Goal: Answer question/provide support

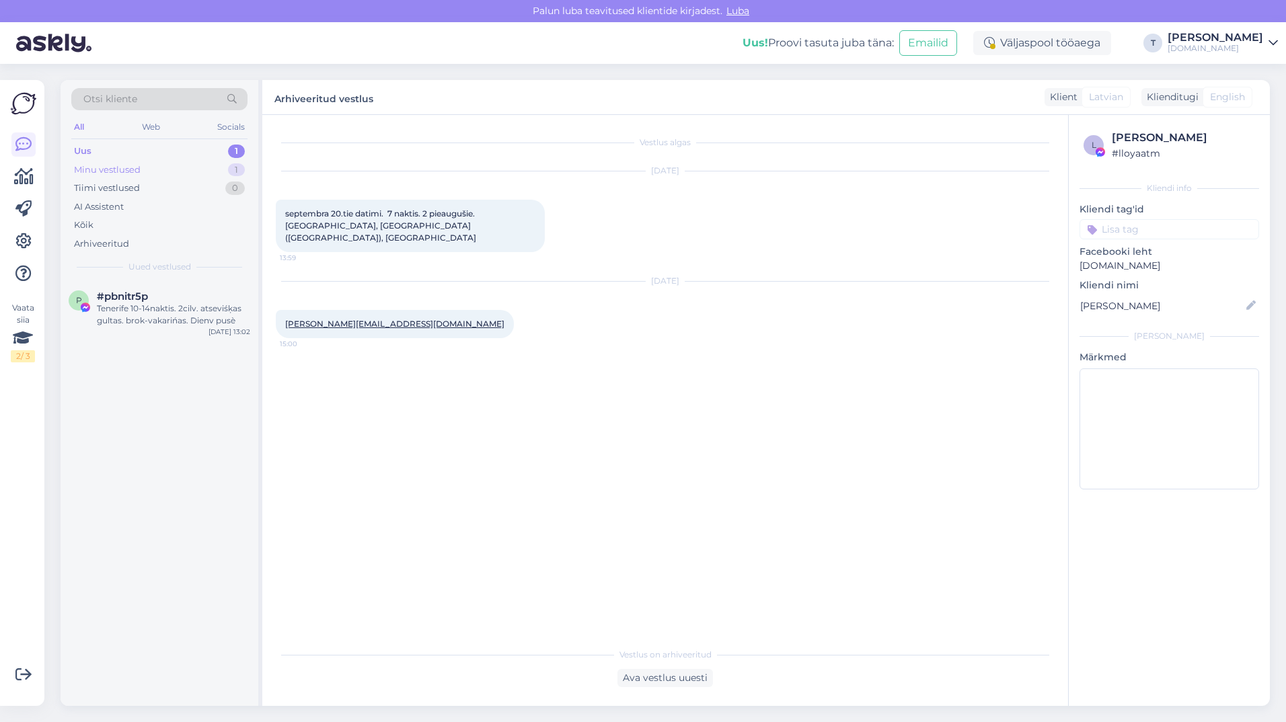
click at [135, 169] on div "Minu vestlused" at bounding box center [107, 169] width 67 height 13
click at [139, 151] on div "Uus 3" at bounding box center [159, 151] width 176 height 19
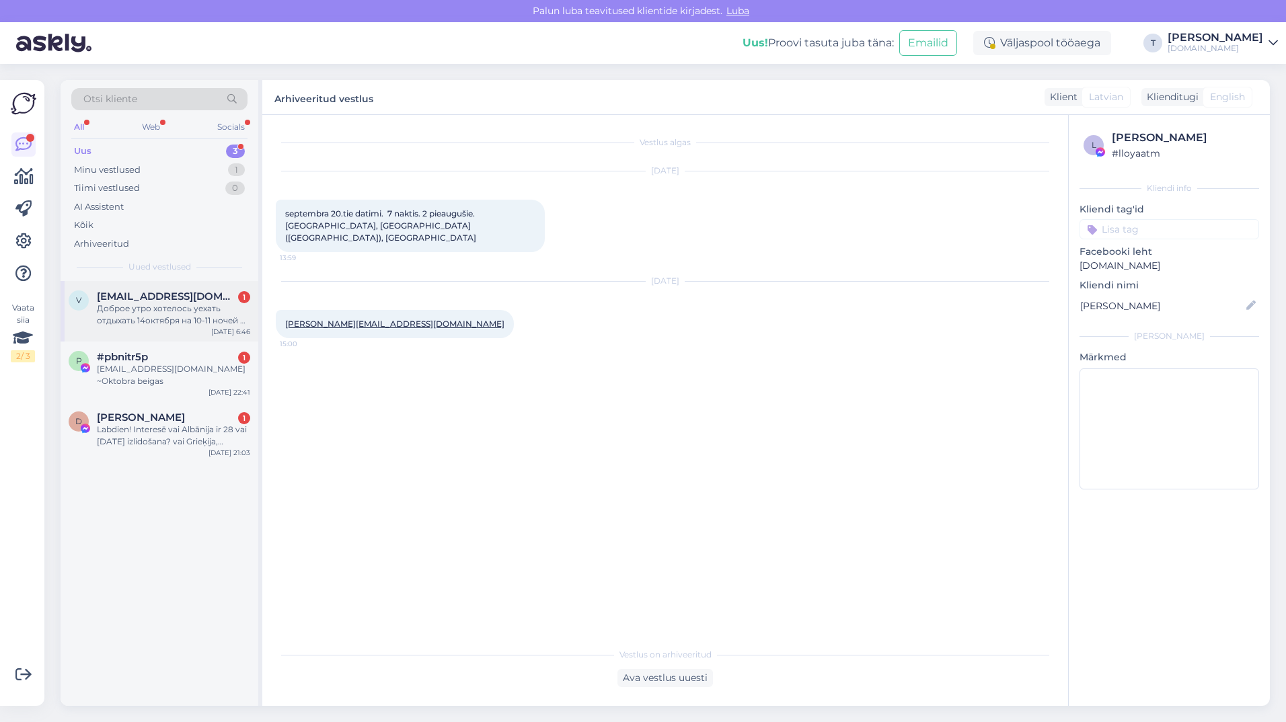
click at [154, 309] on div "Доброе утро хотелось уехать отдыхать 14октября на 10-11 ночей на 3 взрос желате…" at bounding box center [173, 315] width 153 height 24
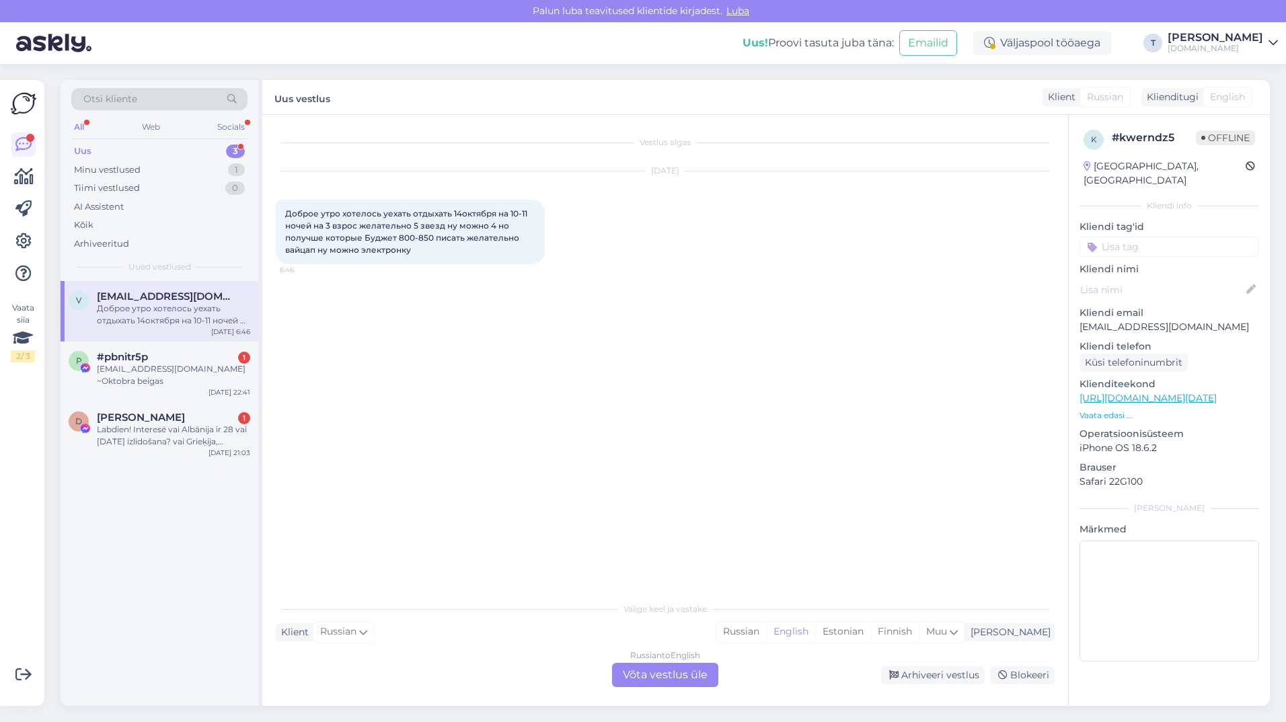
click at [644, 673] on div "Russian to English Võta vestlus üle" at bounding box center [665, 675] width 106 height 24
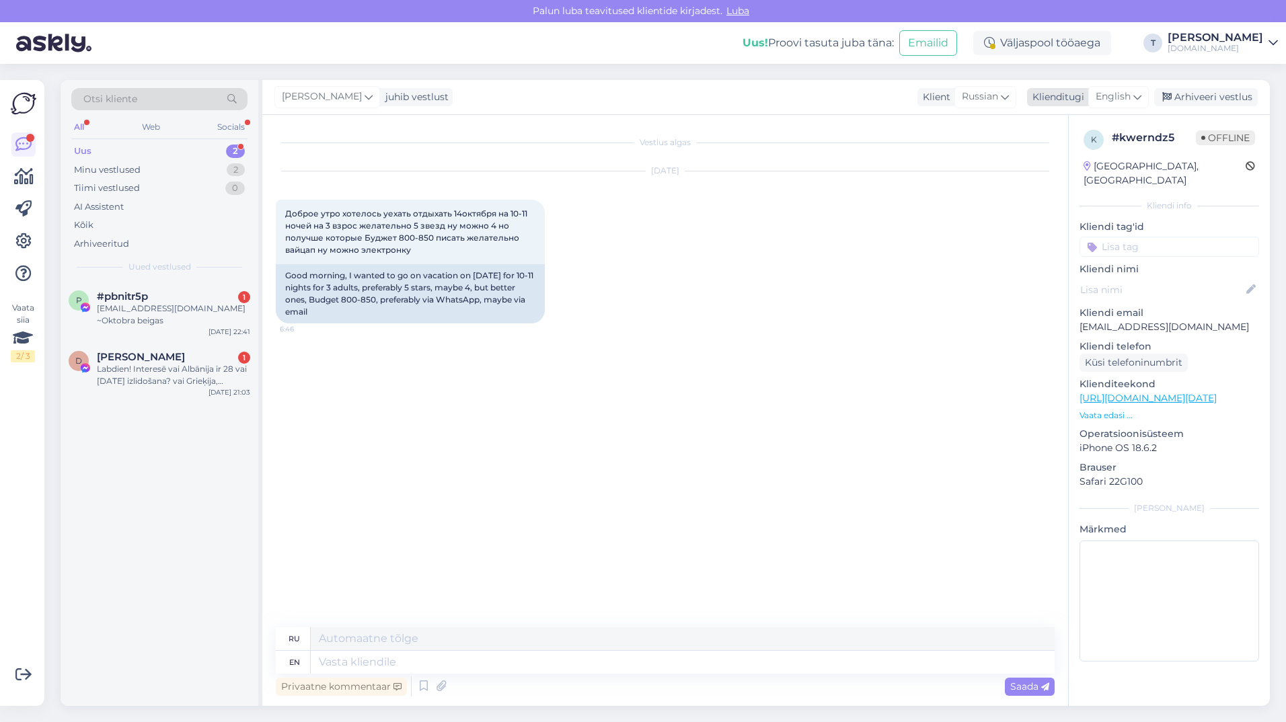
click at [1120, 96] on span "English" at bounding box center [1113, 96] width 35 height 15
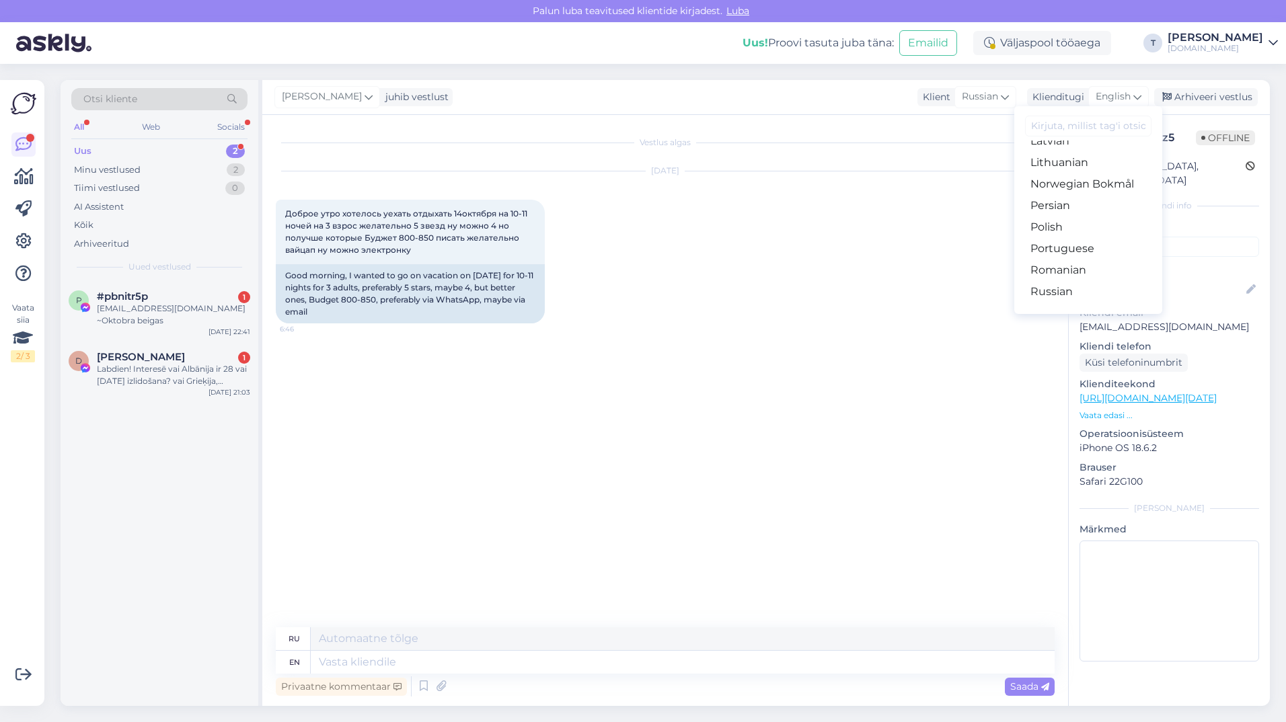
scroll to position [404, 0]
click at [1073, 289] on link "Russian" at bounding box center [1088, 291] width 148 height 22
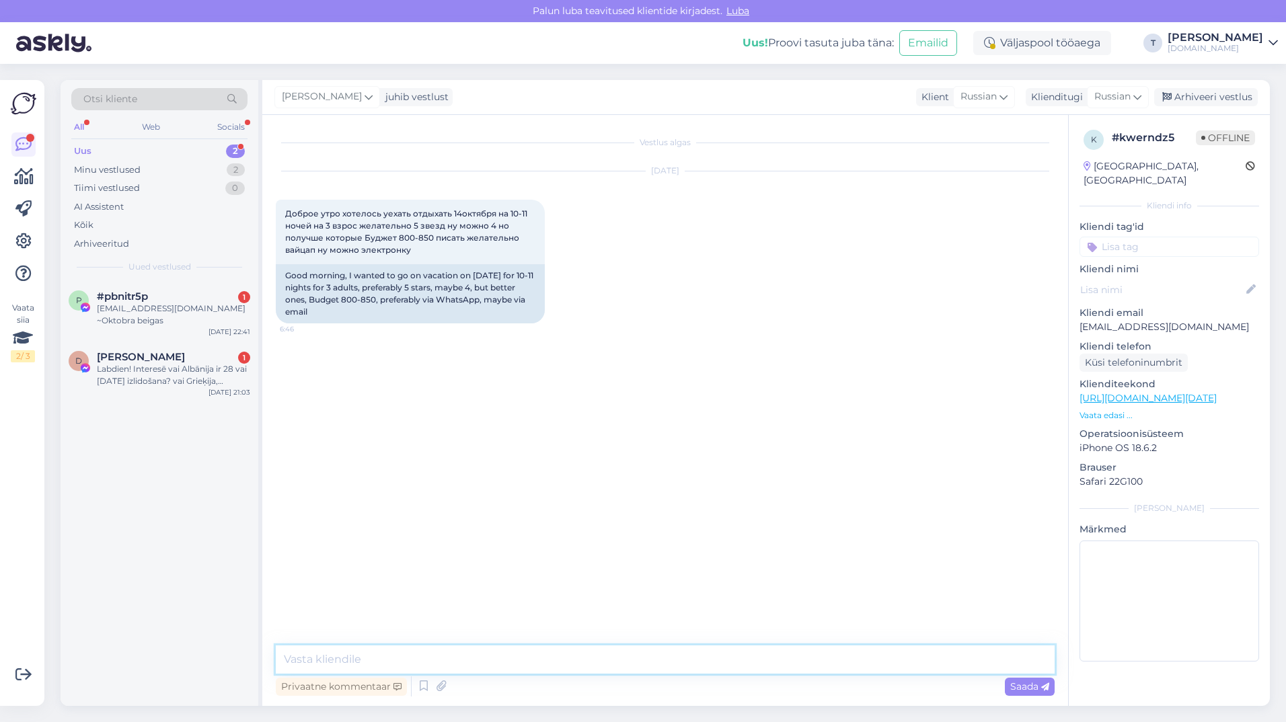
click at [638, 664] on textarea at bounding box center [665, 660] width 779 height 28
type textarea "L"
type textarea "Доброе утро , удобнее будет на почту вам прислать \"
click at [198, 363] on div "Labdien! Interesē vai Albānija ir 28 vai [DATE] izlidošana? vai Grieķija, [GEOG…" at bounding box center [173, 375] width 153 height 24
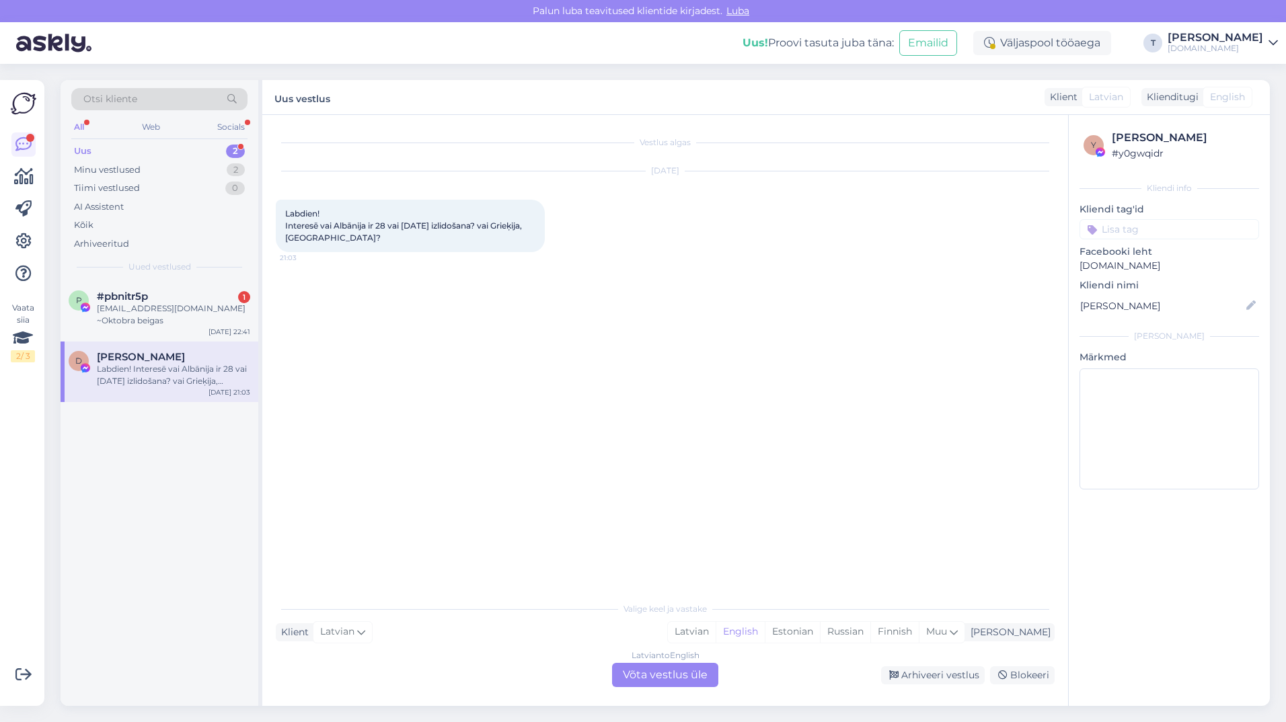
click at [685, 669] on div "Latvian to English Võta vestlus üle" at bounding box center [665, 675] width 106 height 24
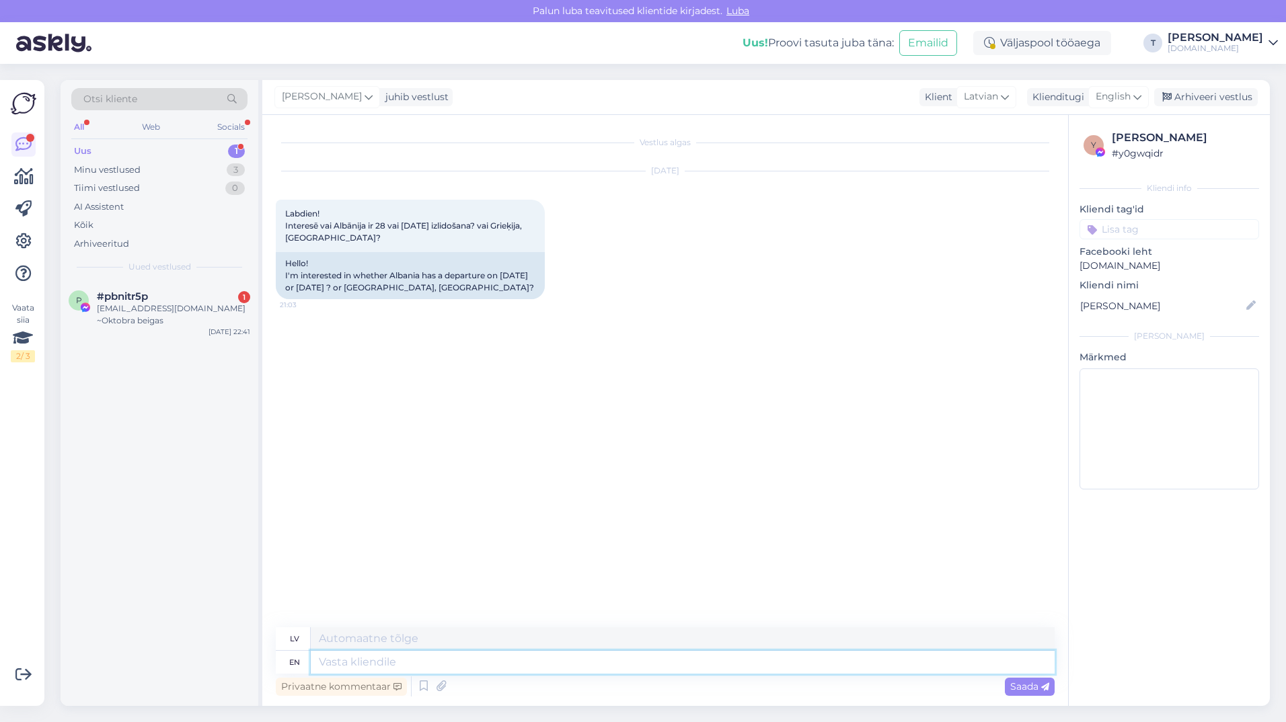
click at [473, 660] on textarea at bounding box center [683, 662] width 744 height 23
click at [1100, 93] on span "English" at bounding box center [1113, 96] width 35 height 15
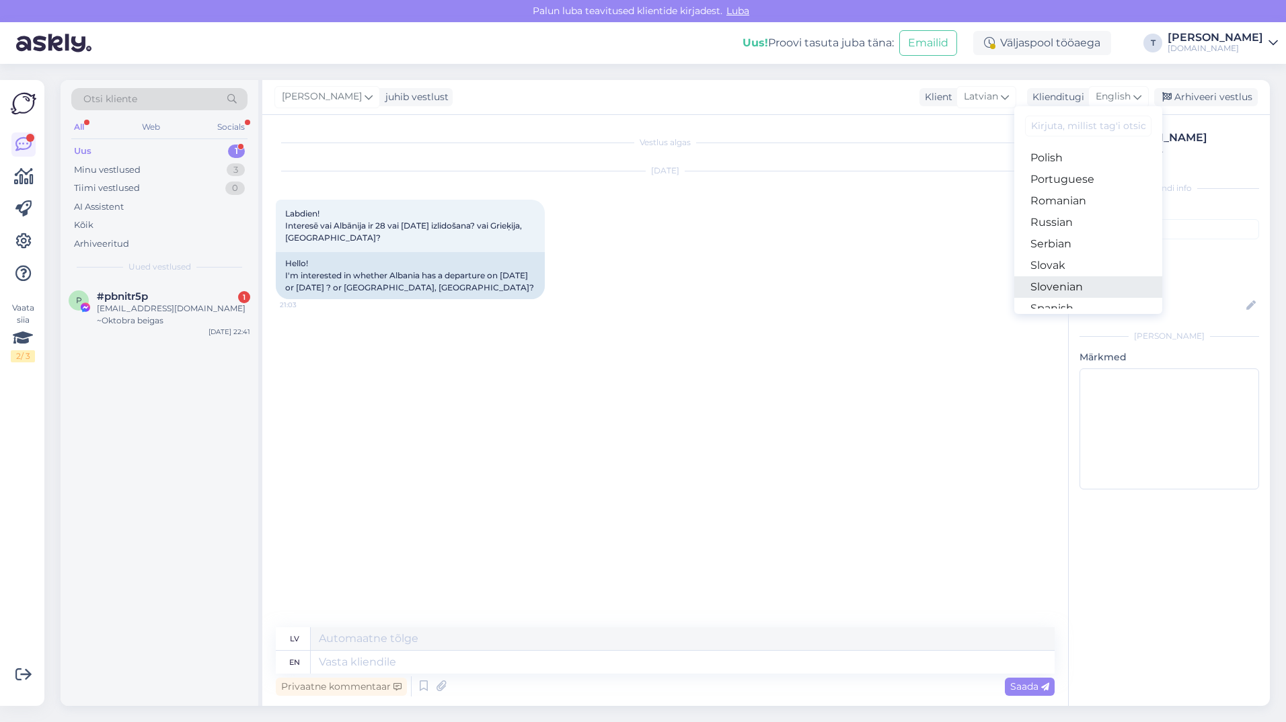
scroll to position [284, 0]
click at [1079, 258] on link "Latvian" at bounding box center [1088, 261] width 148 height 22
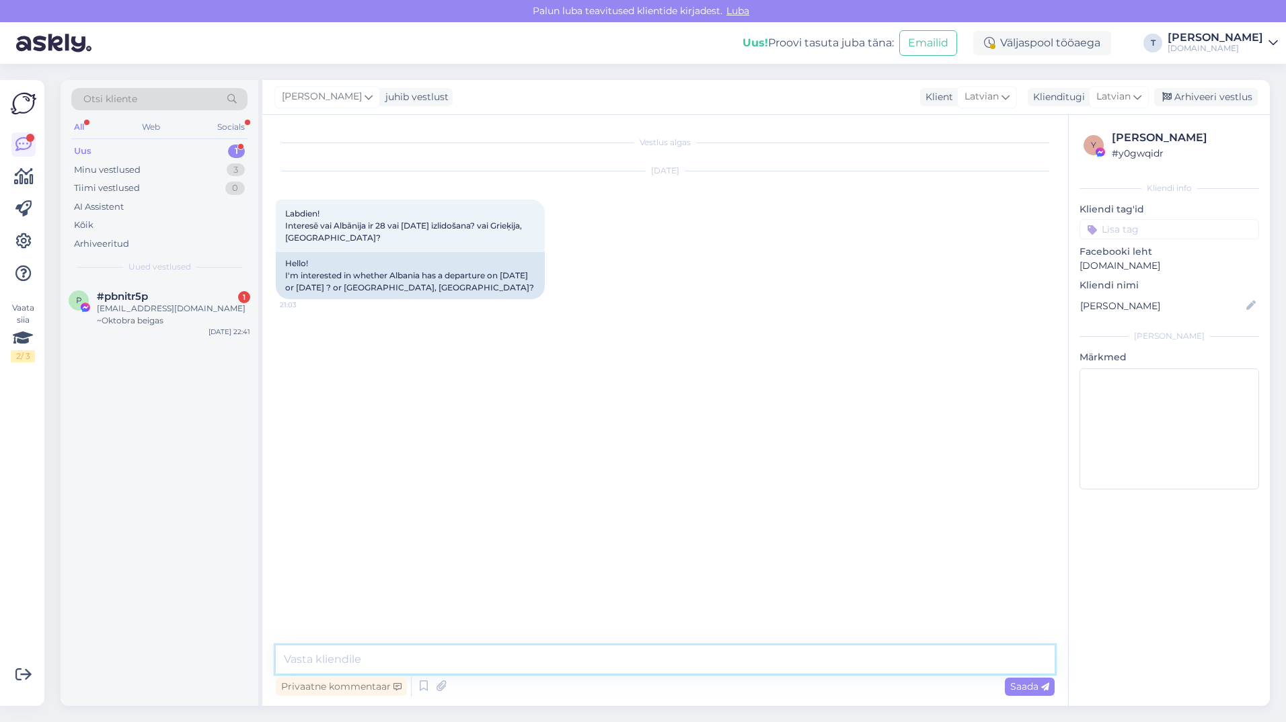
click at [446, 666] on textarea at bounding box center [665, 660] width 779 height 28
type textarea "Ы"
click at [671, 660] on textarea "Sveiki , Albānija 10.10 pedejais reis , Portugāle no 7.11 sākās tikai" at bounding box center [665, 660] width 779 height 28
type textarea "Sveiki , [GEOGRAPHIC_DATA] 10.10 pedejais reis , Portugāle no 7.11 sākās tikai …"
click at [1028, 688] on span "Saada" at bounding box center [1029, 687] width 39 height 12
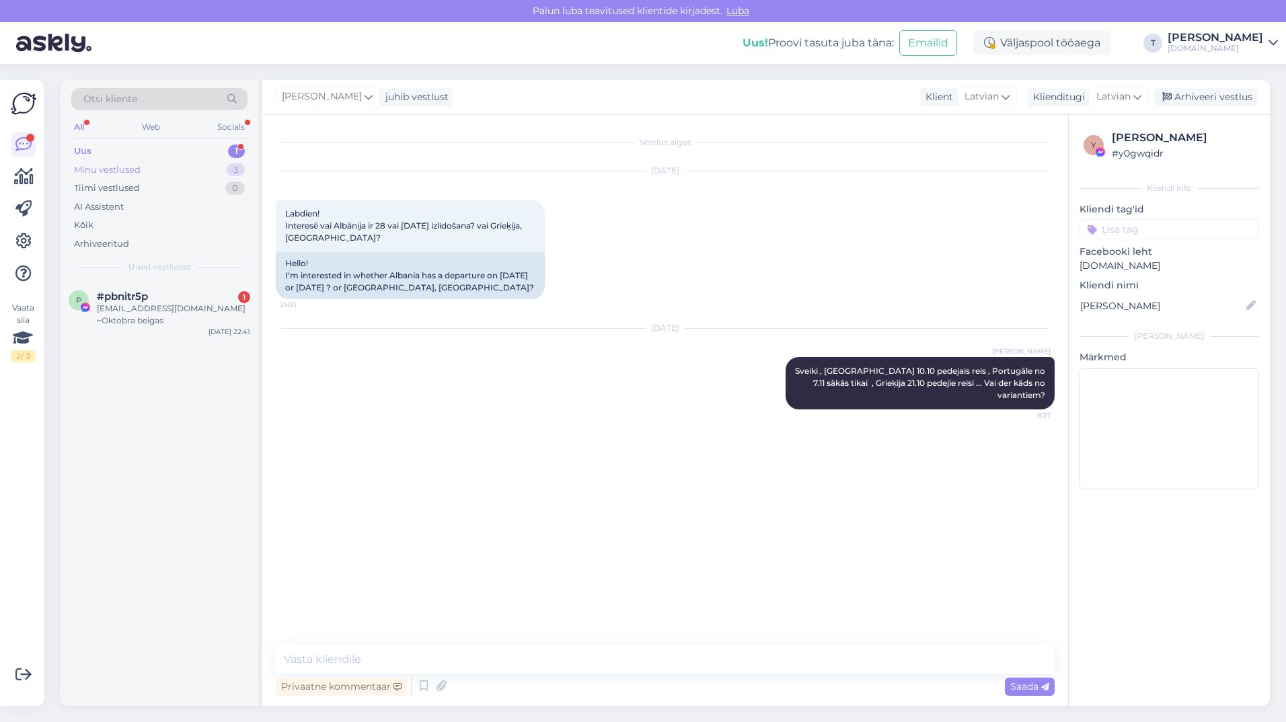
click at [215, 164] on div "Minu vestlused 3" at bounding box center [159, 170] width 176 height 19
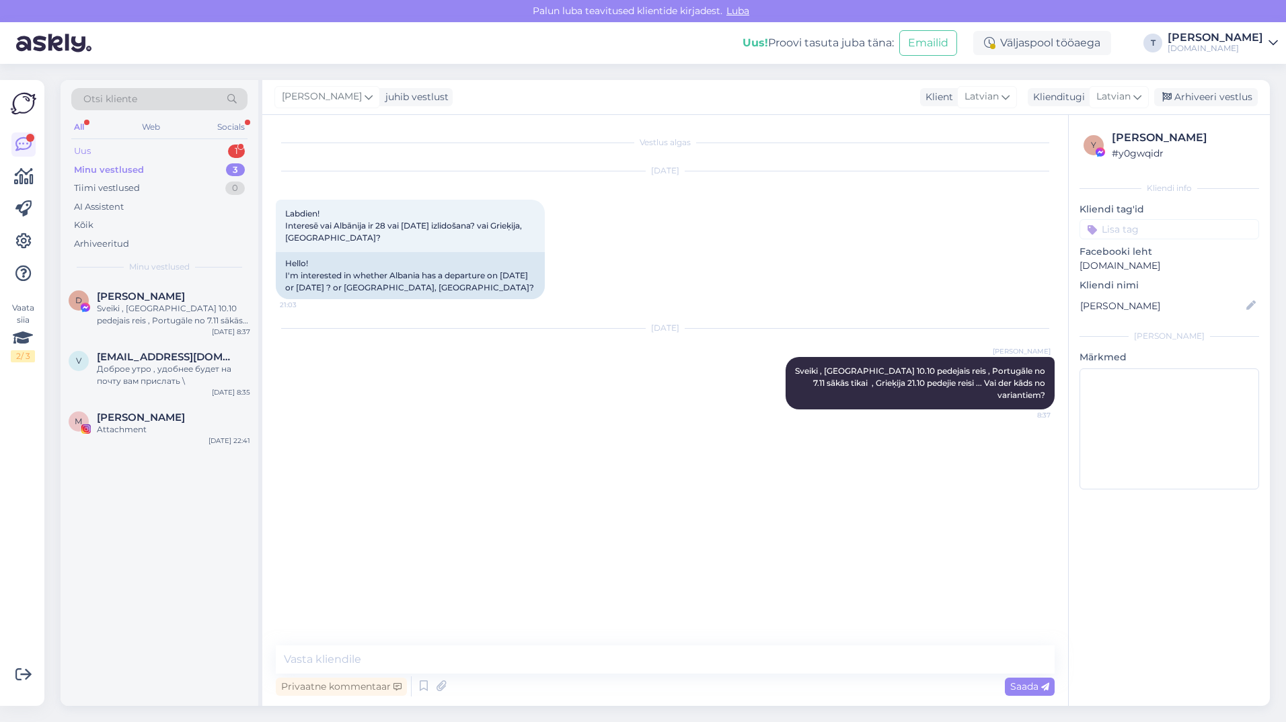
click at [199, 147] on div "Uus 1" at bounding box center [159, 151] width 176 height 19
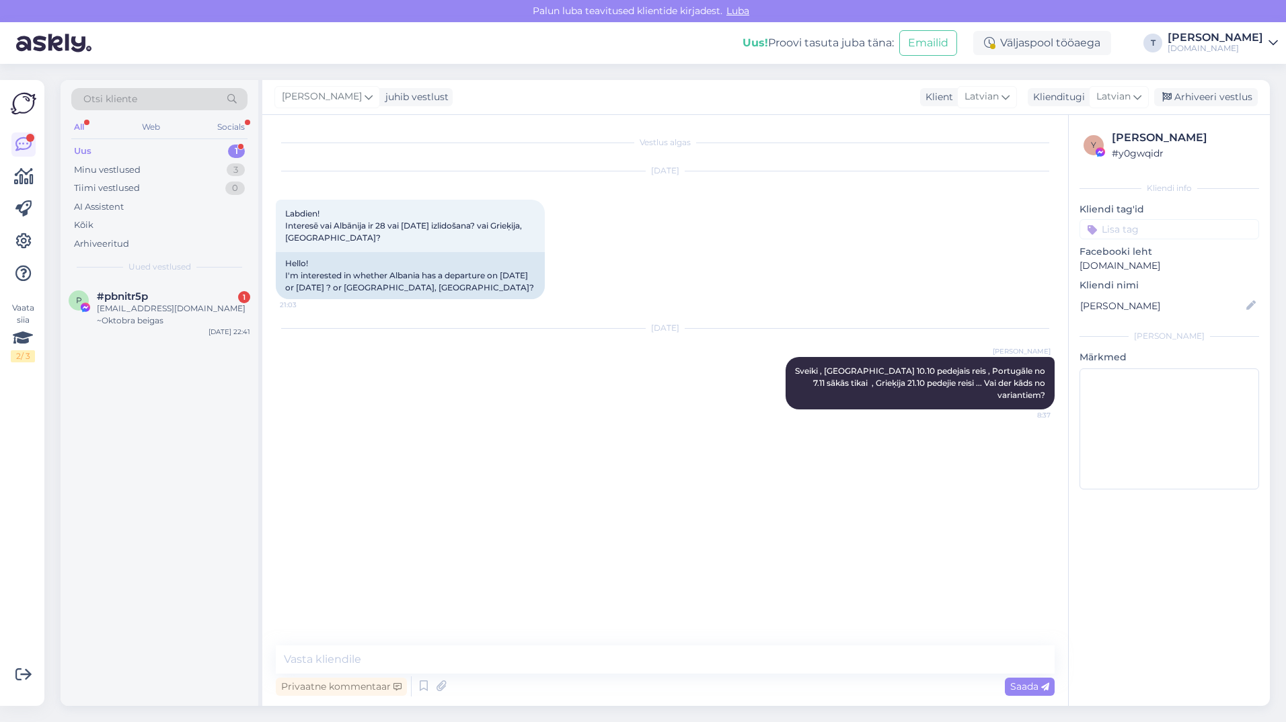
click at [196, 333] on div "p #pbnitr5p 1 [EMAIL_ADDRESS][DOMAIN_NAME] ~Oktobra beigas [DATE] 22:41" at bounding box center [160, 493] width 198 height 425
click at [191, 310] on div "[EMAIL_ADDRESS][DOMAIN_NAME] ~Oktobra beigas" at bounding box center [173, 315] width 153 height 24
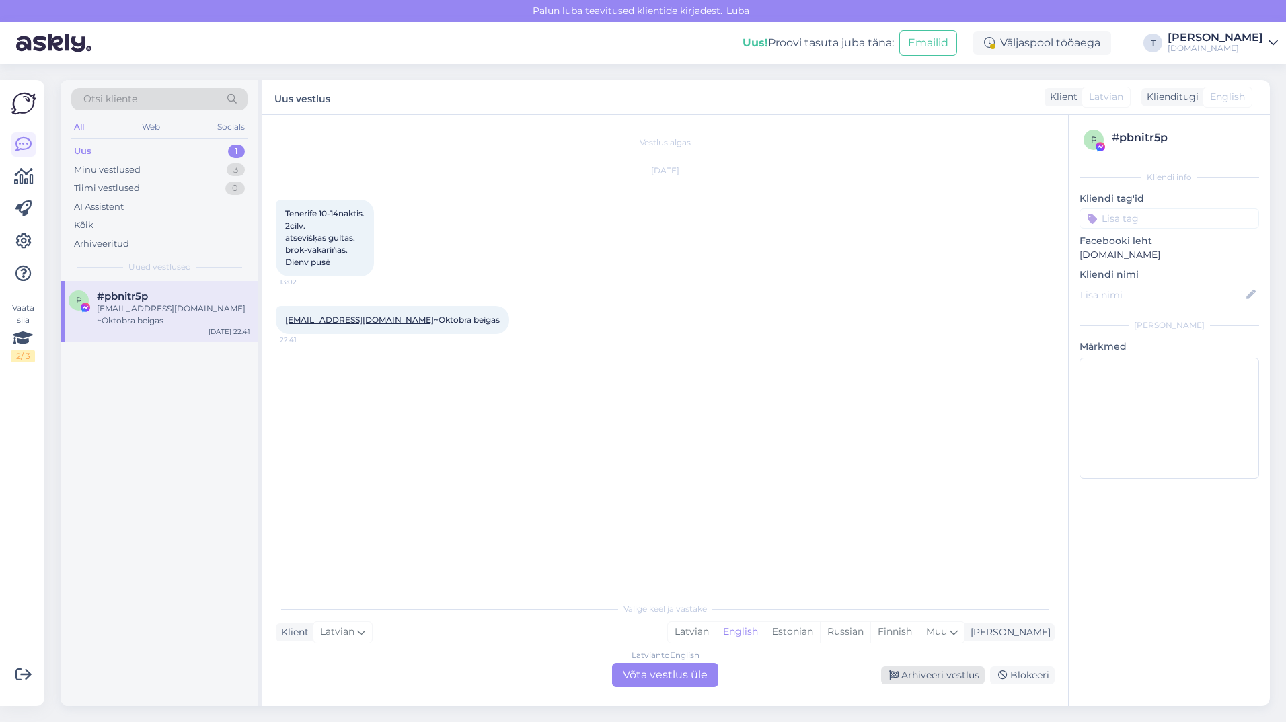
click at [929, 675] on div "Arhiveeri vestlus" at bounding box center [933, 675] width 104 height 18
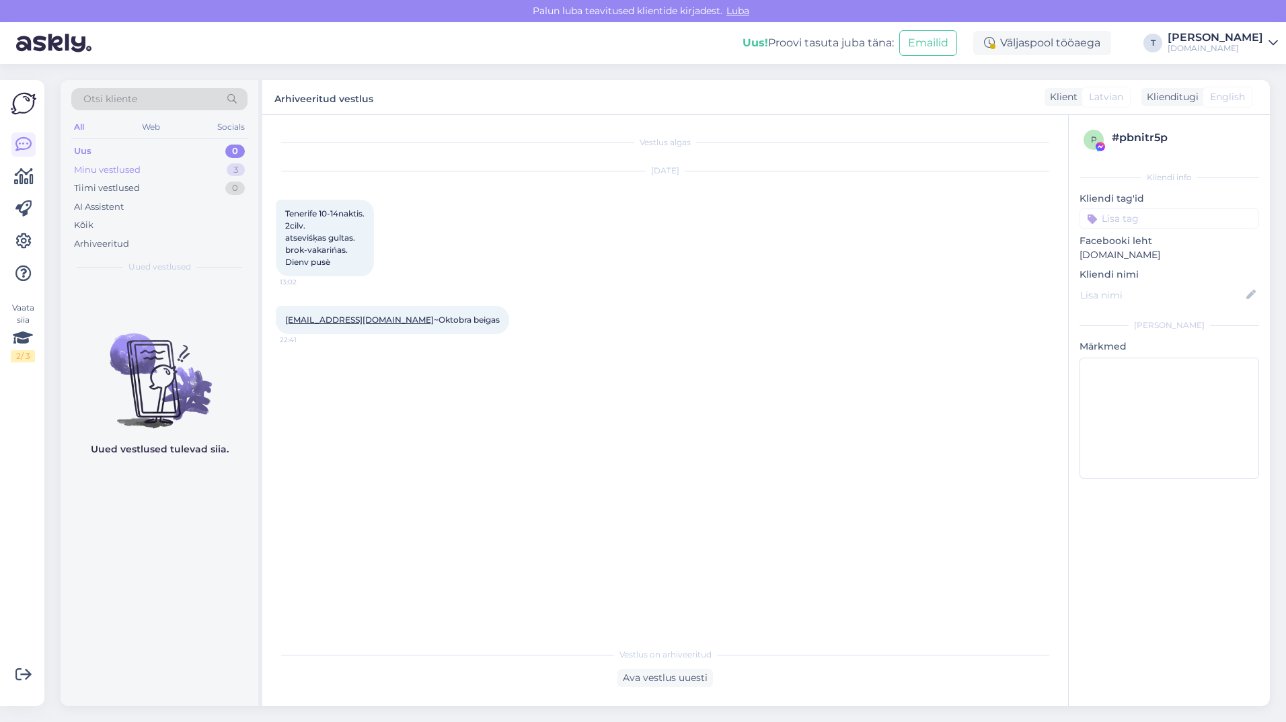
click at [145, 170] on div "Minu vestlused 3" at bounding box center [159, 170] width 176 height 19
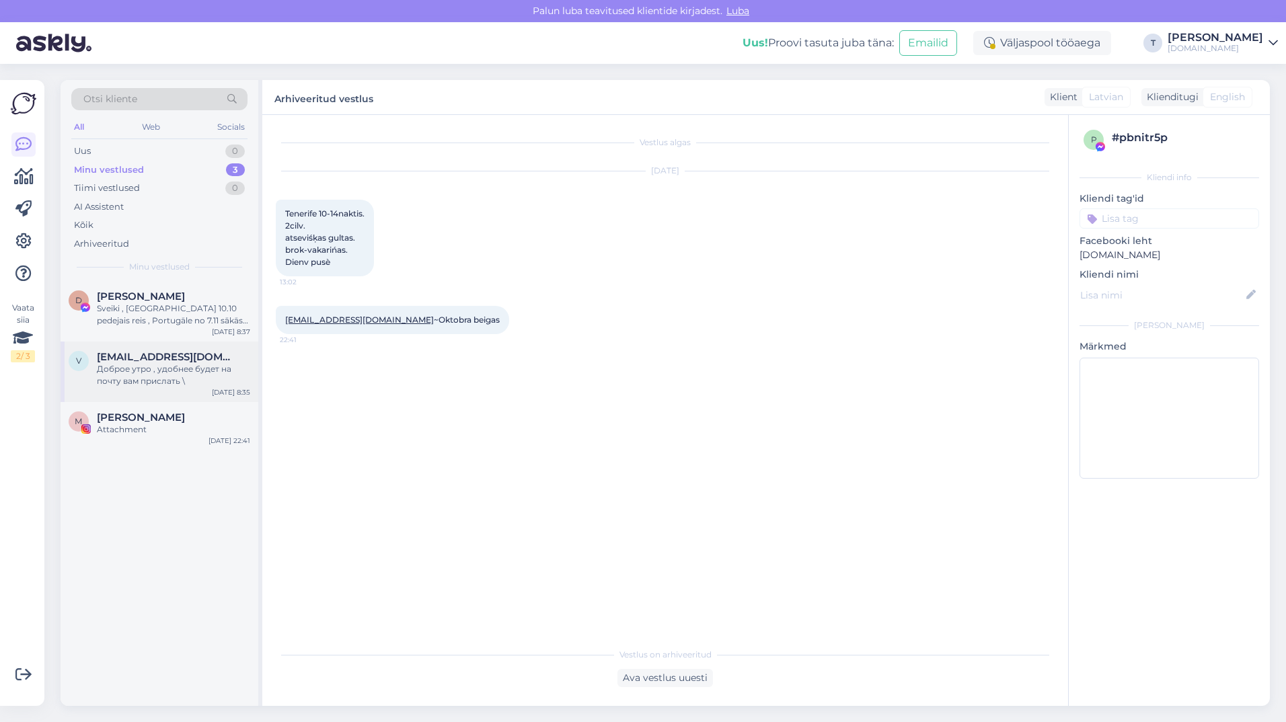
click at [173, 354] on span "[EMAIL_ADDRESS][DOMAIN_NAME]" at bounding box center [167, 357] width 140 height 12
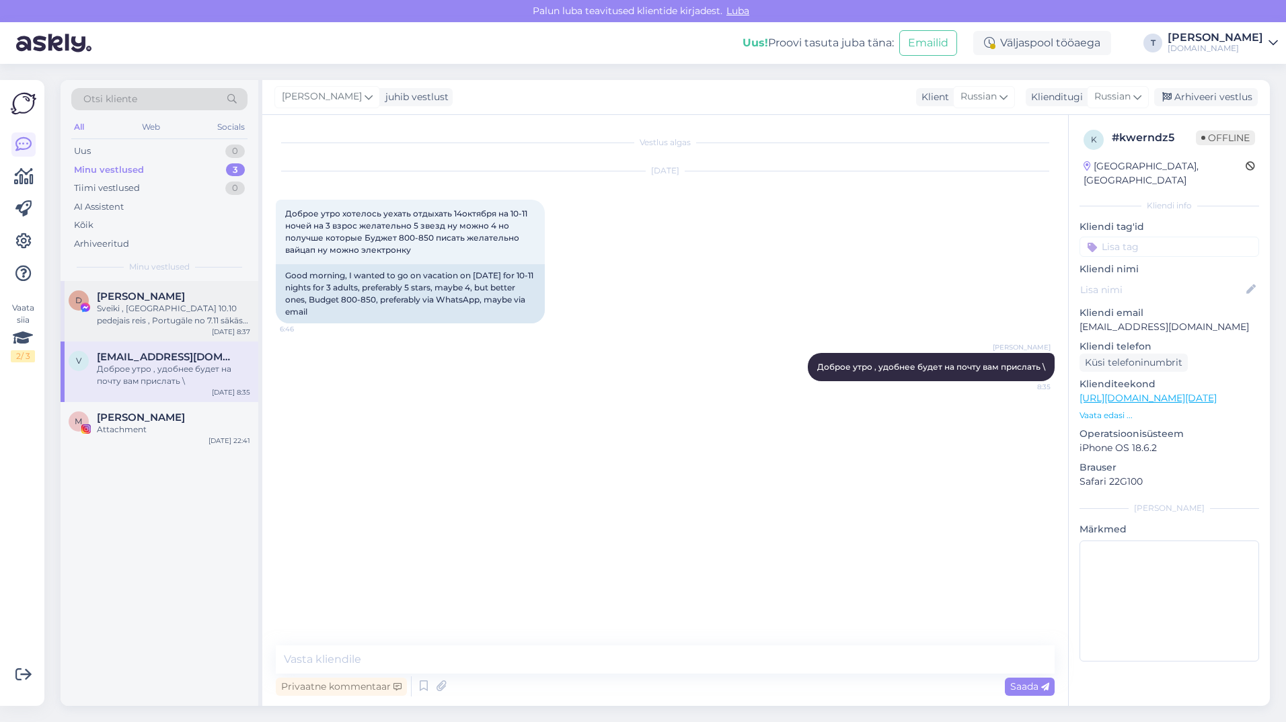
click at [150, 301] on span "[PERSON_NAME]" at bounding box center [141, 297] width 88 height 12
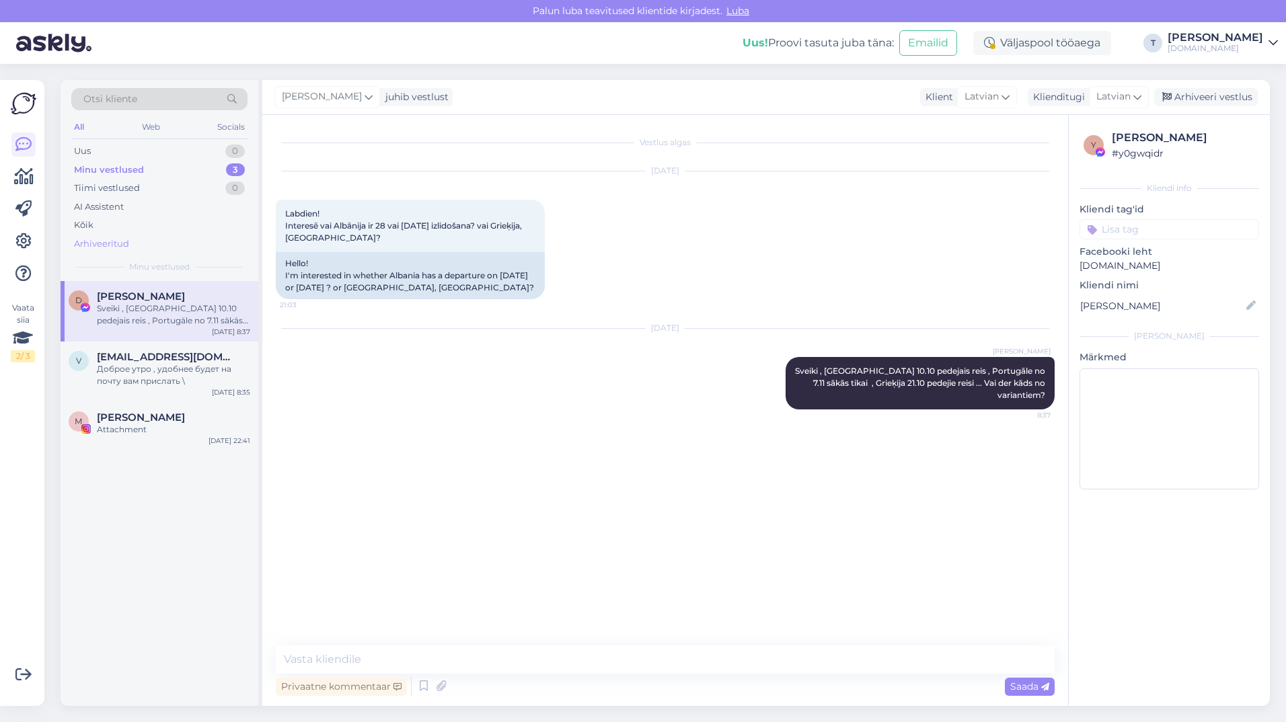
click at [127, 243] on div "Arhiveeritud" at bounding box center [101, 243] width 55 height 13
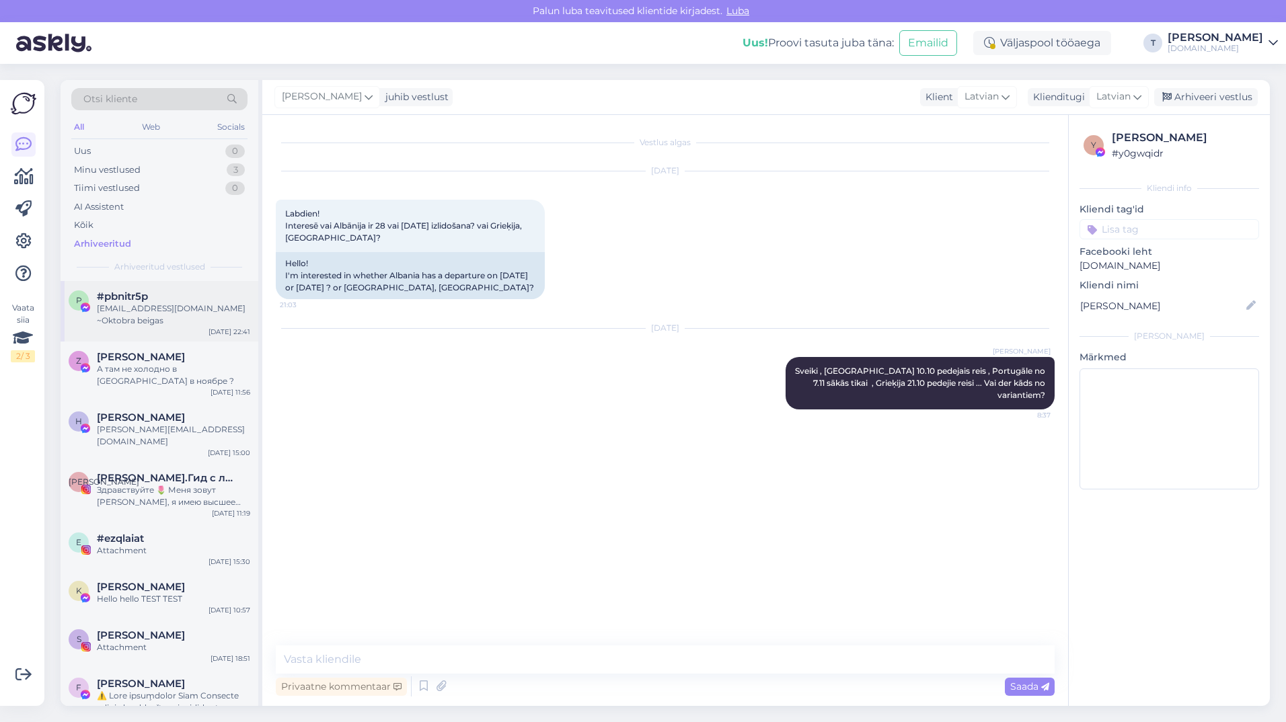
click at [125, 306] on div "[EMAIL_ADDRESS][DOMAIN_NAME] ~Oktobra beigas" at bounding box center [173, 315] width 153 height 24
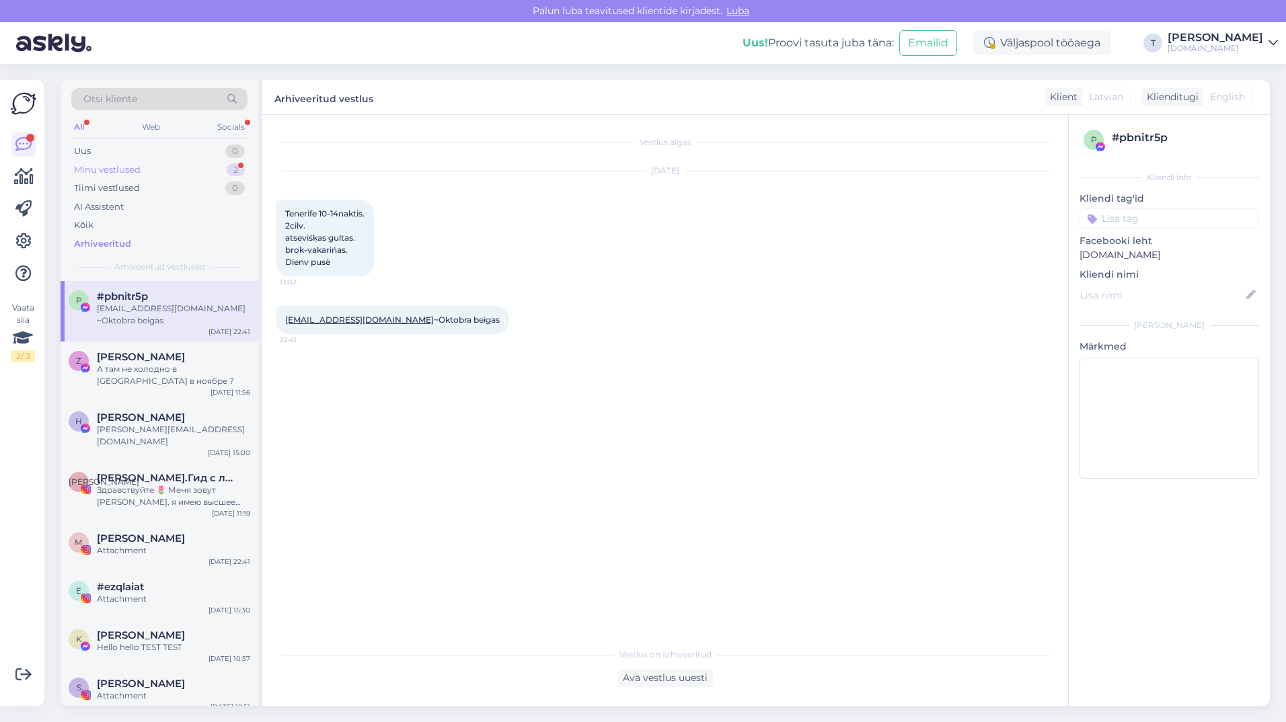
click at [154, 169] on div "Minu vestlused 2" at bounding box center [159, 170] width 176 height 19
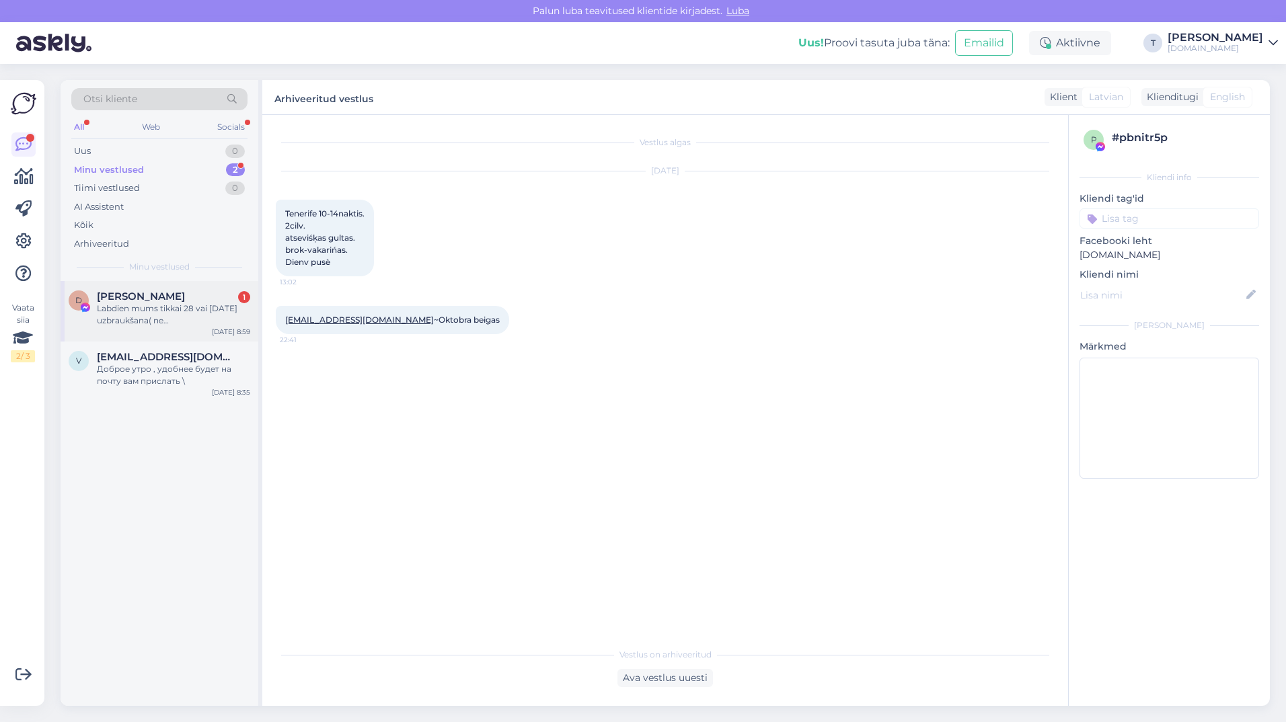
click at [165, 322] on div "Labdien mums tikkai 28 vai [DATE] uzbraukšana( ne [GEOGRAPHIC_DATA], ne [GEOGRA…" at bounding box center [173, 315] width 153 height 24
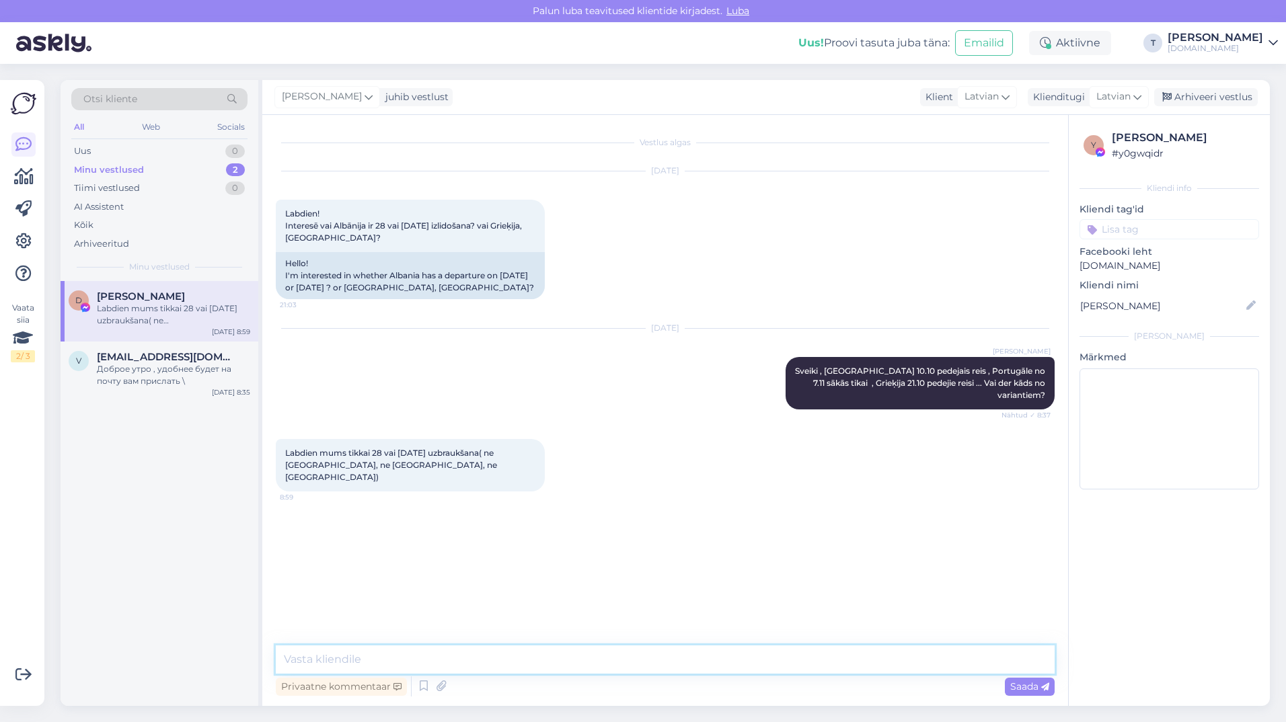
click at [510, 658] on textarea at bounding box center [665, 660] width 779 height 28
click at [496, 659] on textarea at bounding box center [665, 660] width 779 height 28
click at [531, 660] on textarea at bounding box center [665, 660] width 779 height 28
click at [463, 662] on textarea at bounding box center [665, 660] width 779 height 28
click at [462, 654] on textarea at bounding box center [665, 660] width 779 height 28
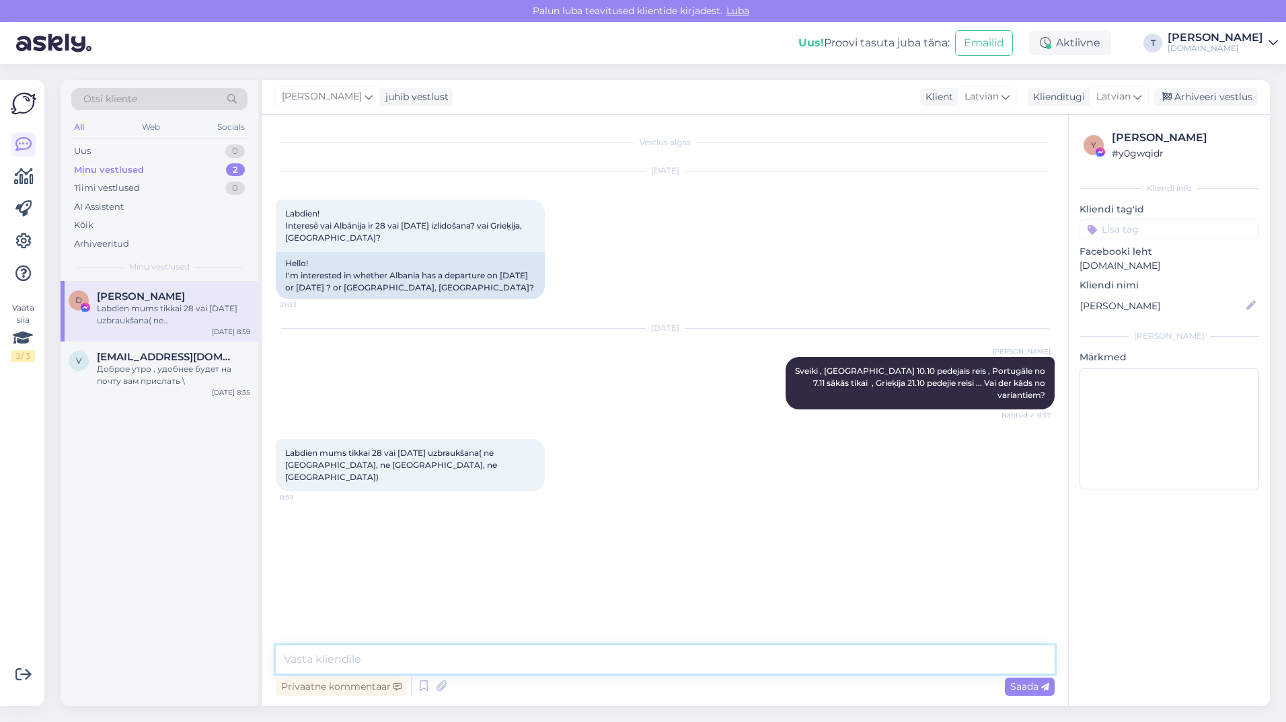
click at [397, 653] on textarea at bounding box center [665, 660] width 779 height 28
type textarea "[PERSON_NAME] nezinu ko piedāvāt , Vjetnama ir no 26.10 no Viļņas 9 naktis"
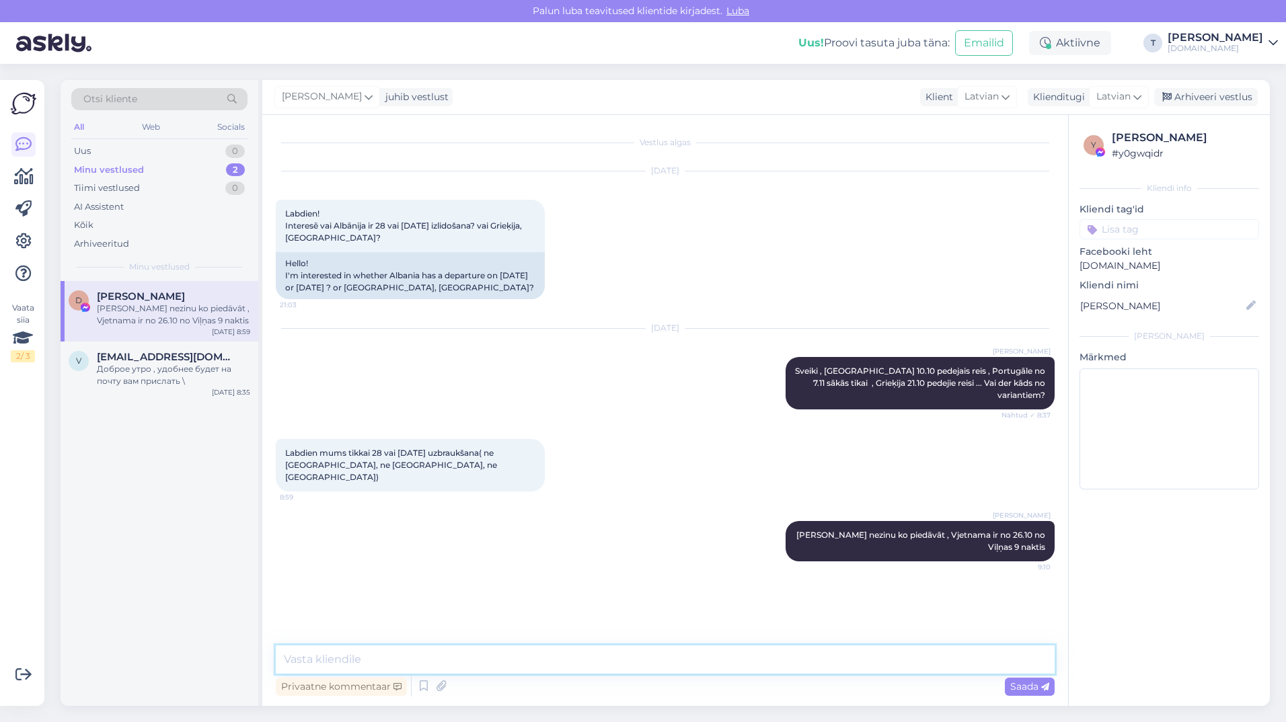
click at [510, 655] on textarea at bounding box center [665, 660] width 779 height 28
click at [494, 657] on textarea at bounding box center [665, 660] width 779 height 28
type textarea "Bet Grieķija Albanija ir tik un tā jau oktobrī nav karstuma"
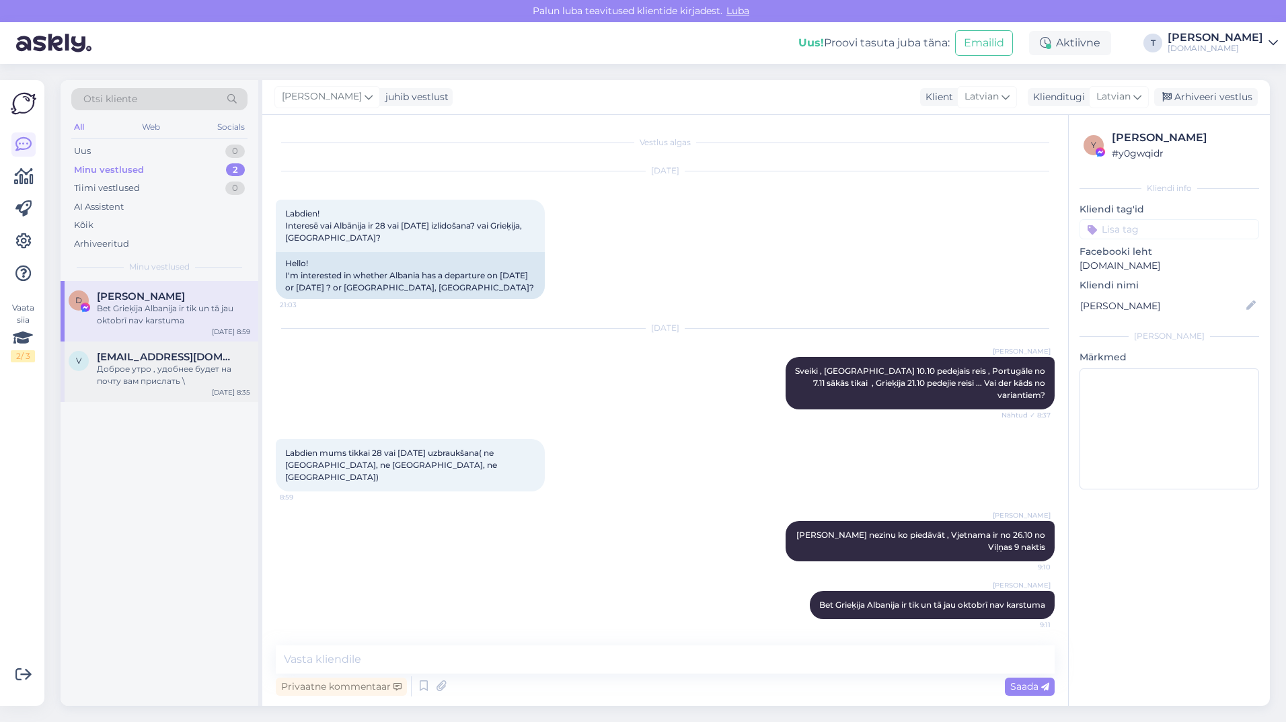
click at [208, 381] on div "Доброе утро , удобнее будет на почту вам прислать \" at bounding box center [173, 375] width 153 height 24
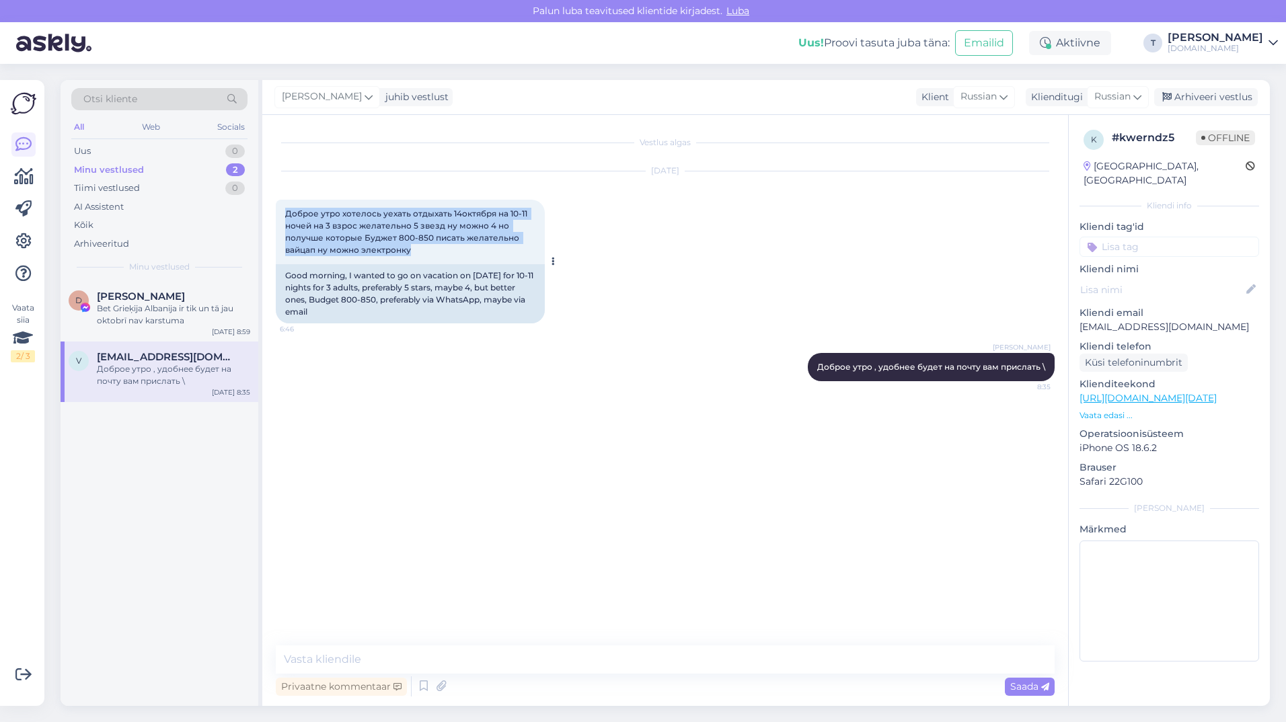
drag, startPoint x: 430, startPoint y: 253, endPoint x: 286, endPoint y: 205, distance: 151.6
click at [286, 205] on div "Доброе утро хотелось уехать отдыхать 14октября на 10-11 ночей на 3 взрос желате…" at bounding box center [410, 232] width 269 height 65
click at [496, 258] on div "Доброе утро хотелось уехать отдыхать 14октября на 10-11 ночей на 3 взрос желате…" at bounding box center [410, 232] width 269 height 65
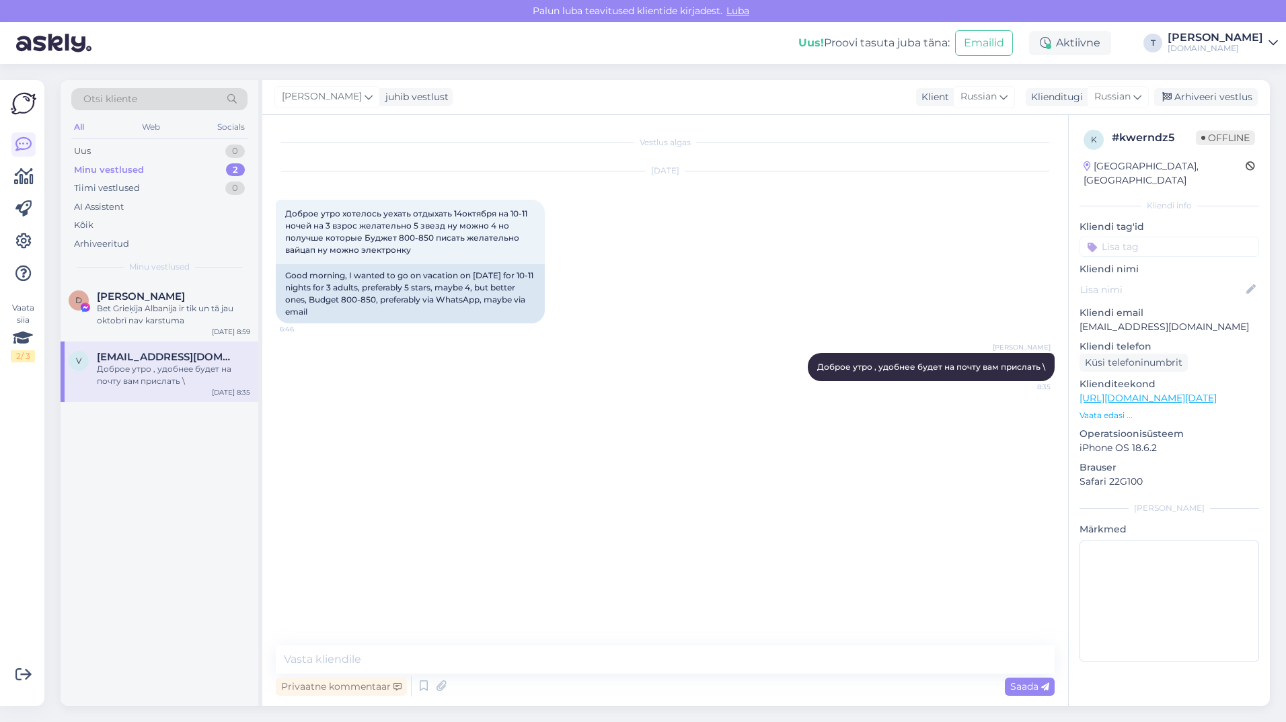
click at [1135, 320] on p "[EMAIL_ADDRESS][DOMAIN_NAME]" at bounding box center [1169, 327] width 180 height 14
copy p "[EMAIL_ADDRESS][DOMAIN_NAME]"
click at [1100, 410] on p "Vaata edasi ..." at bounding box center [1169, 416] width 180 height 12
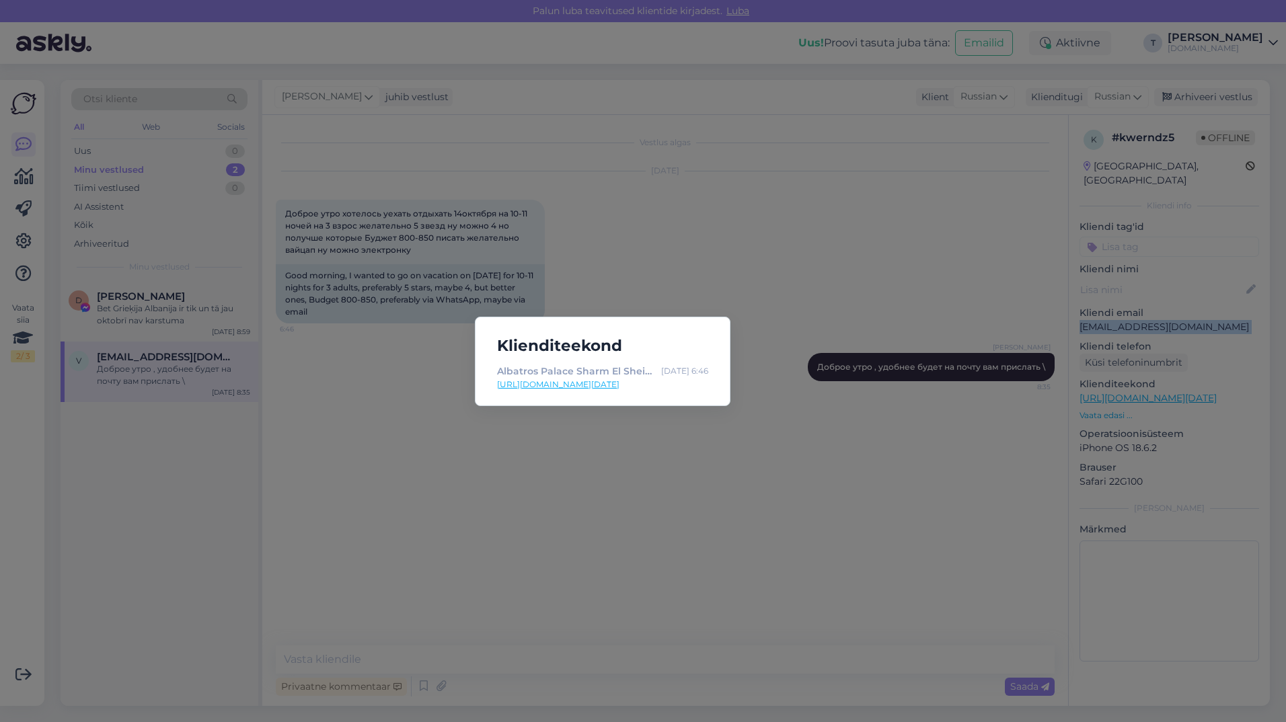
click at [549, 384] on link "[URL][DOMAIN_NAME][DATE]" at bounding box center [602, 385] width 211 height 12
click at [755, 223] on div "Klienditeekond Albatros Palace Sharm El Sheikh | Celo [DATE] 6:46 [URL][DOMAIN_…" at bounding box center [643, 361] width 1286 height 722
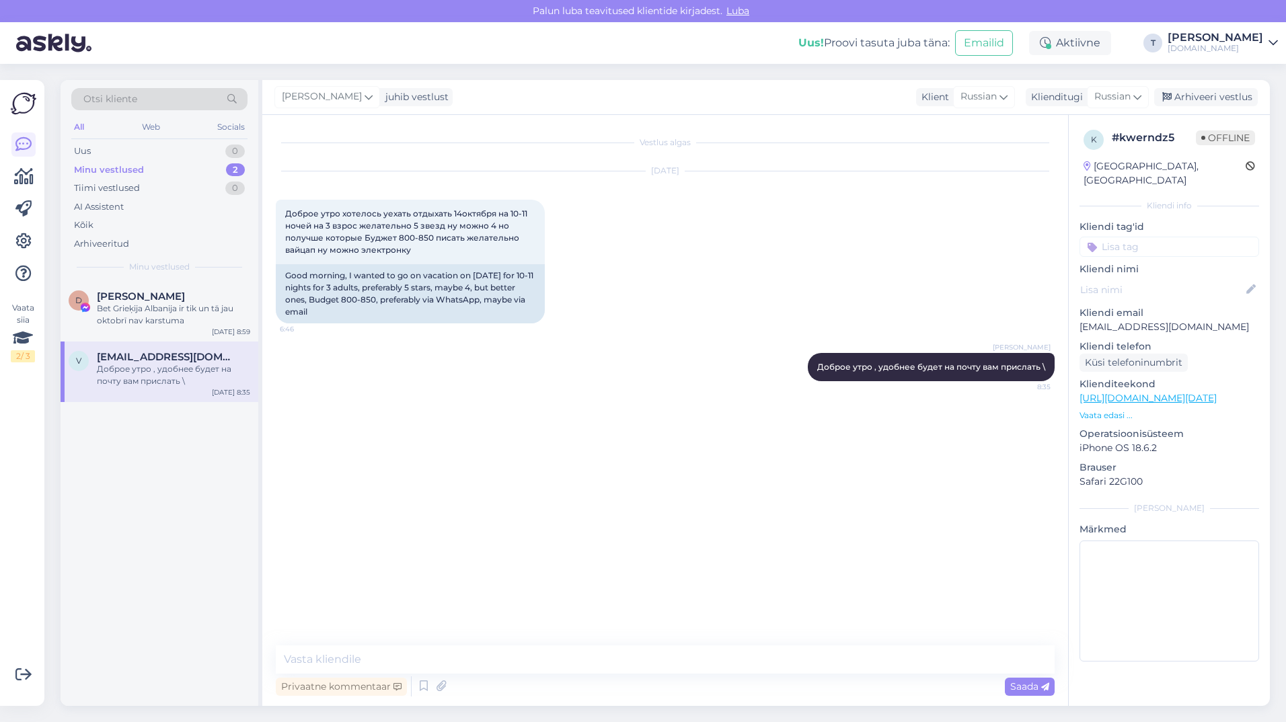
click at [1124, 320] on p "[EMAIL_ADDRESS][DOMAIN_NAME]" at bounding box center [1169, 327] width 180 height 14
copy p "[EMAIL_ADDRESS][DOMAIN_NAME]"
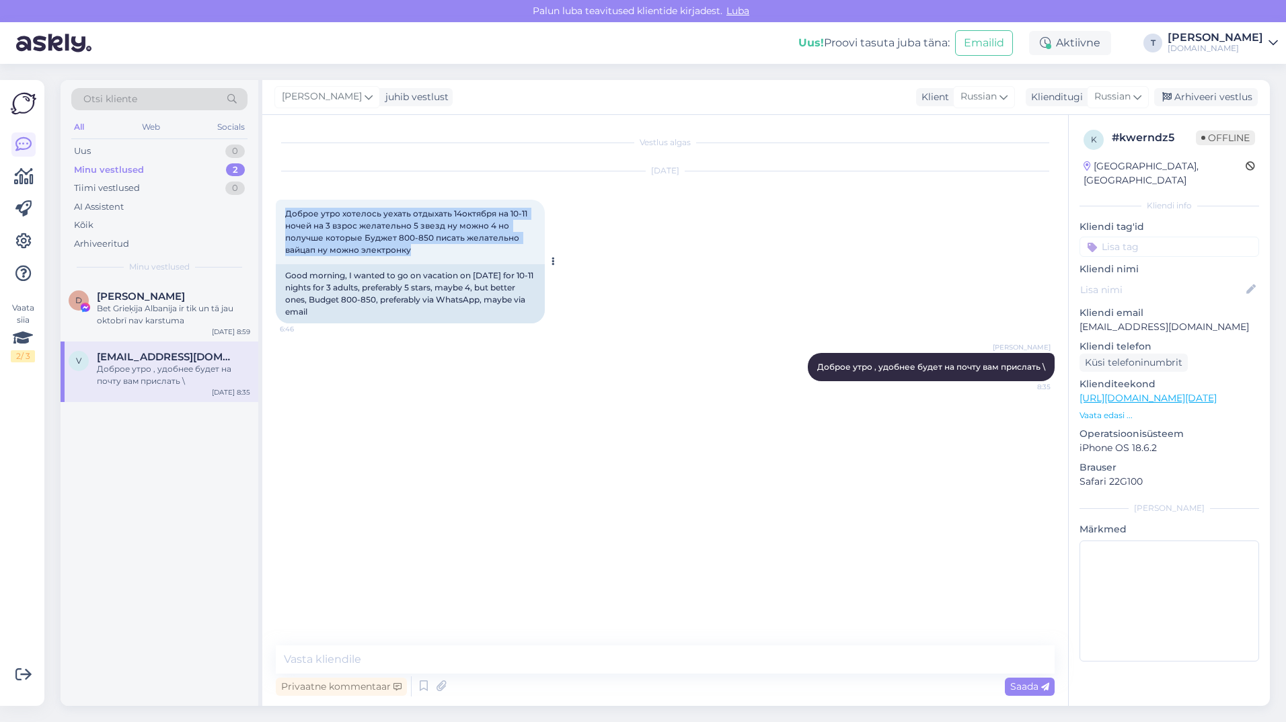
drag, startPoint x: 420, startPoint y: 251, endPoint x: 282, endPoint y: 212, distance: 143.9
click at [282, 212] on div "Доброе утро хотелось уехать отдыхать 14октября на 10-11 ночей на 3 взрос желате…" at bounding box center [410, 232] width 269 height 65
drag, startPoint x: 282, startPoint y: 212, endPoint x: 324, endPoint y: 223, distance: 43.7
copy span "Доброе утро хотелось уехать отдыхать 14октября на 10-11 ночей на 3 взрос желате…"
click at [139, 248] on div "Arhiveeritud" at bounding box center [159, 244] width 176 height 19
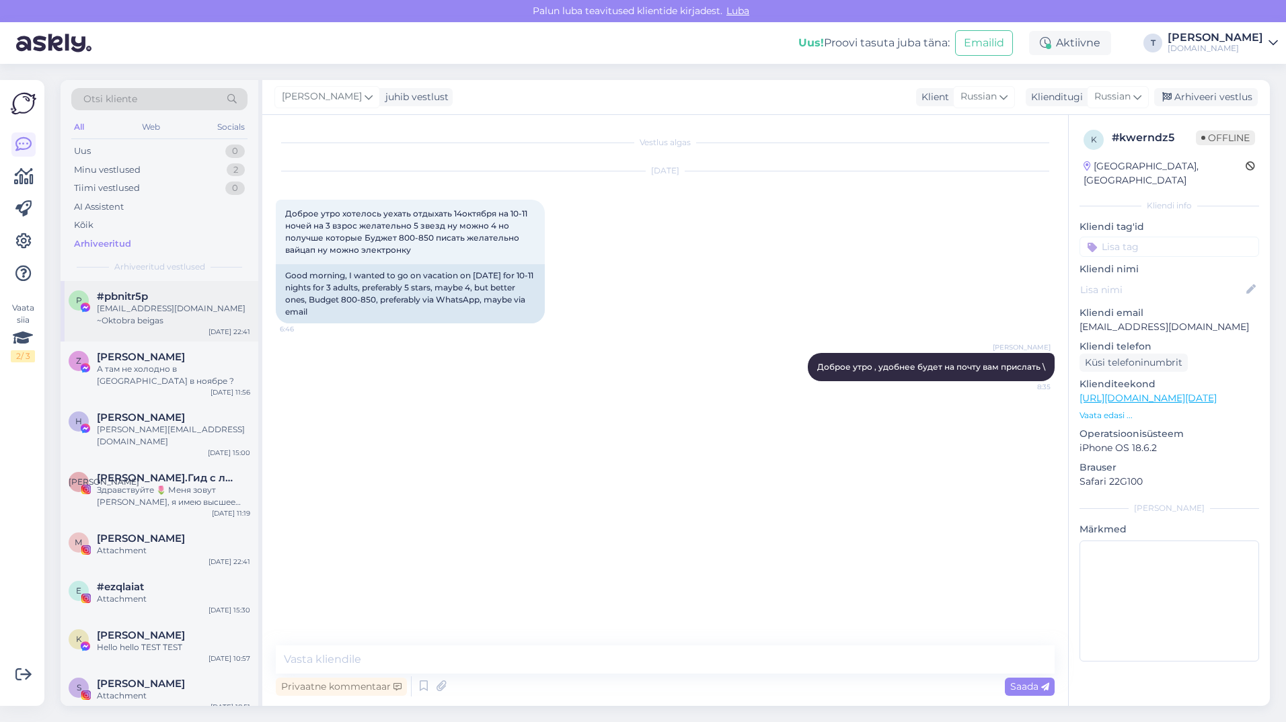
click at [130, 307] on div "[EMAIL_ADDRESS][DOMAIN_NAME] ~Oktobra beigas" at bounding box center [173, 315] width 153 height 24
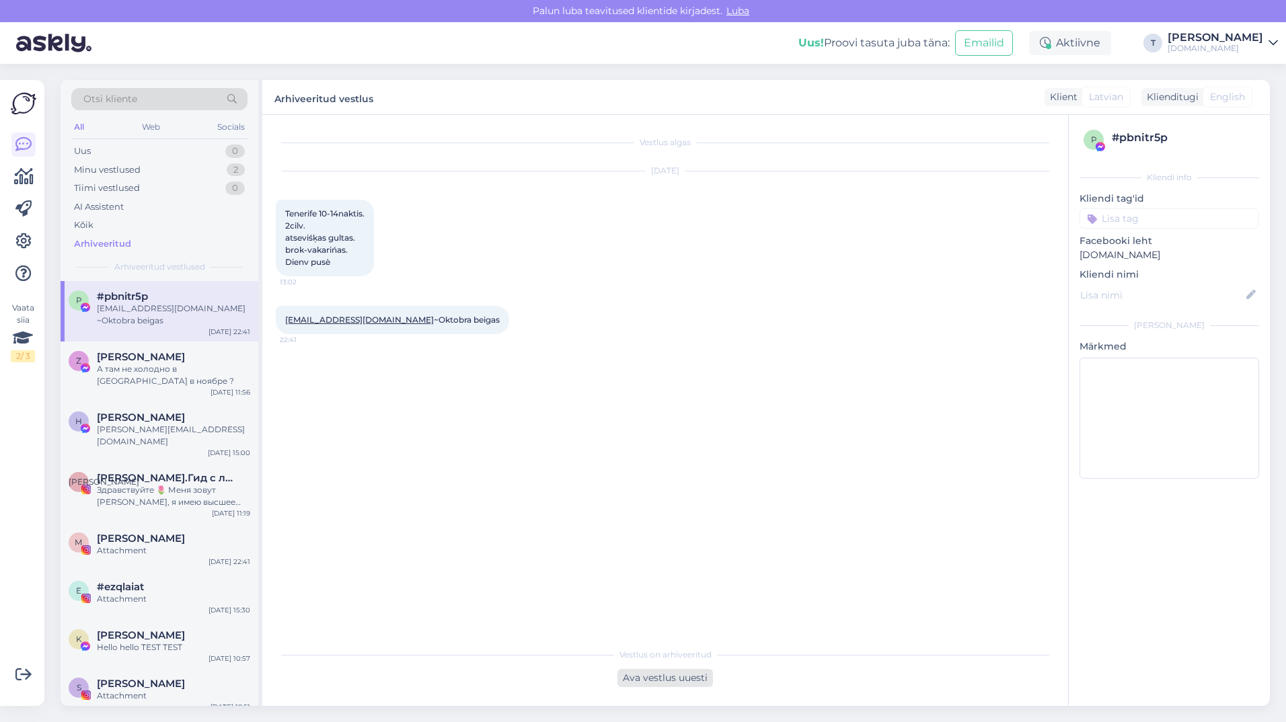
click at [638, 680] on div "Ava vestlus uuesti" at bounding box center [664, 678] width 95 height 18
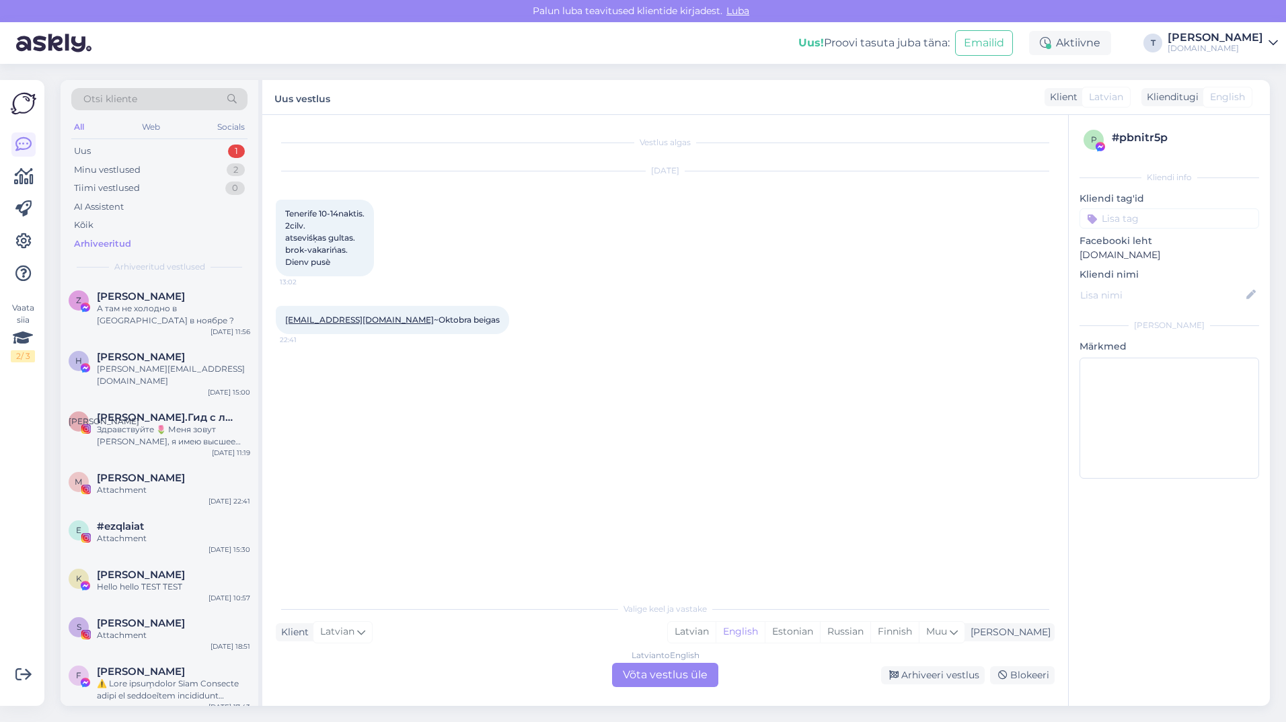
click at [572, 619] on div "Valige keel ja vastake Klient Latvian Mina Latvian English Estonian Russian Fin…" at bounding box center [665, 641] width 779 height 92
click at [664, 679] on div "Latvian to English Võta vestlus üle" at bounding box center [665, 675] width 106 height 24
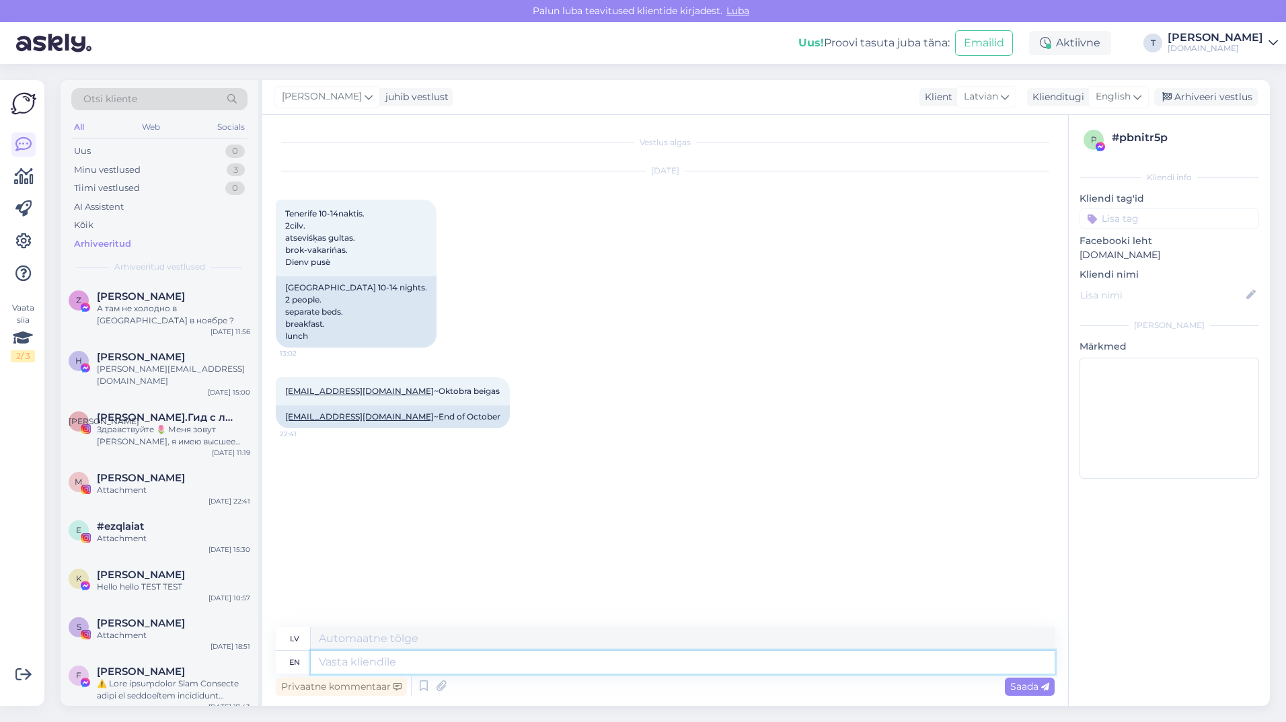
click at [603, 654] on textarea at bounding box center [683, 662] width 744 height 23
click at [1127, 98] on span "English" at bounding box center [1113, 96] width 35 height 15
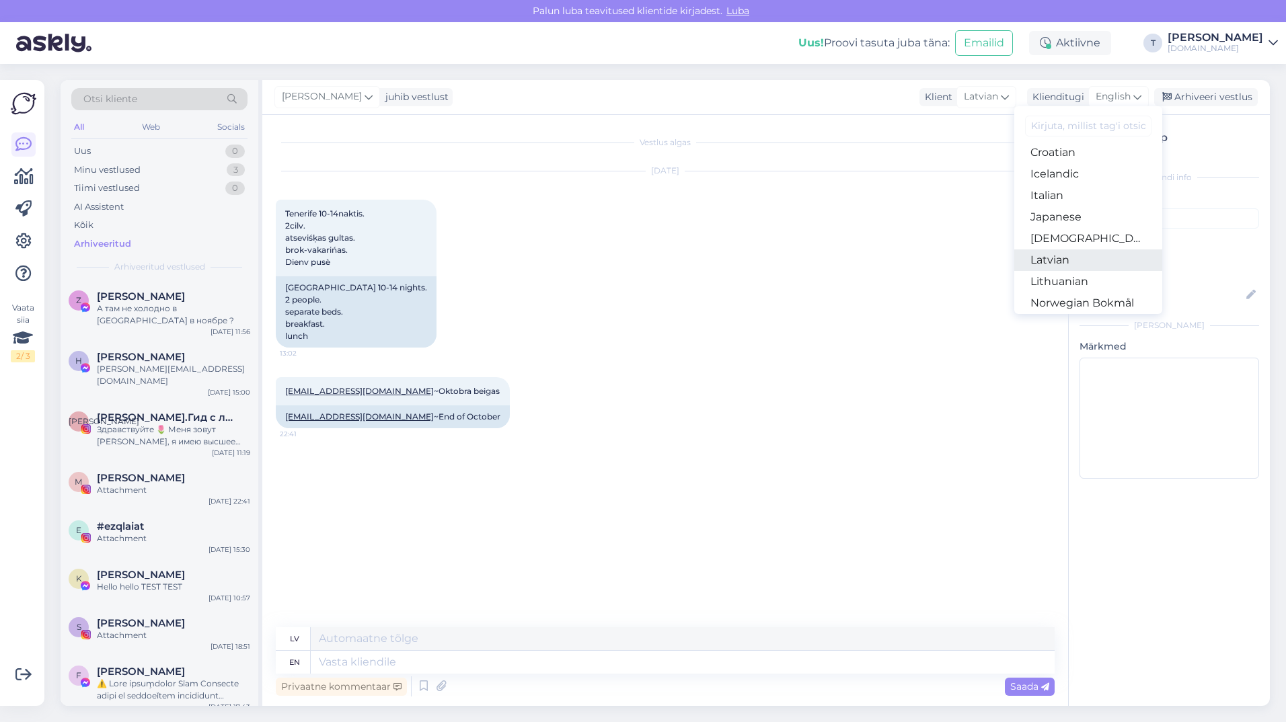
click at [1081, 263] on link "Latvian" at bounding box center [1088, 261] width 148 height 22
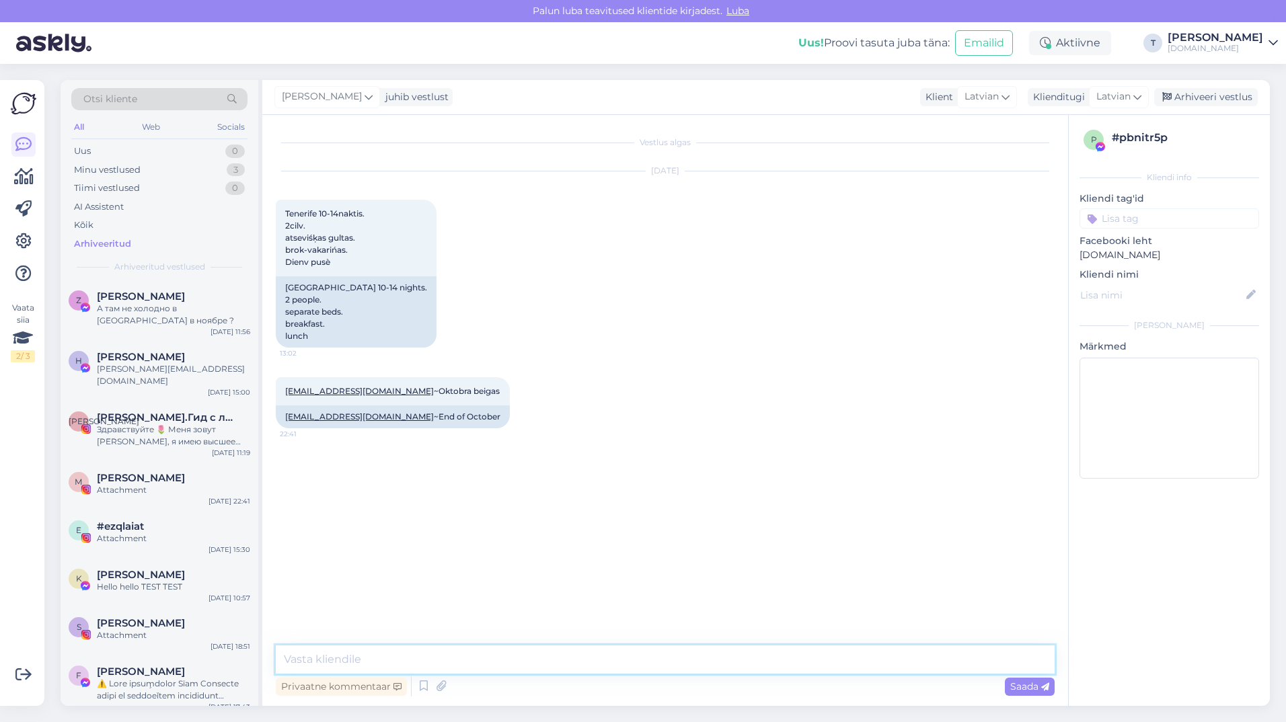
click at [476, 654] on textarea at bounding box center [665, 660] width 779 height 28
type textarea "Ы"
type textarea "Sveiki , paldies jau aizsūtīju Jums uz epastu"
click at [1182, 100] on div "Arhiveeri vestlus" at bounding box center [1206, 97] width 104 height 18
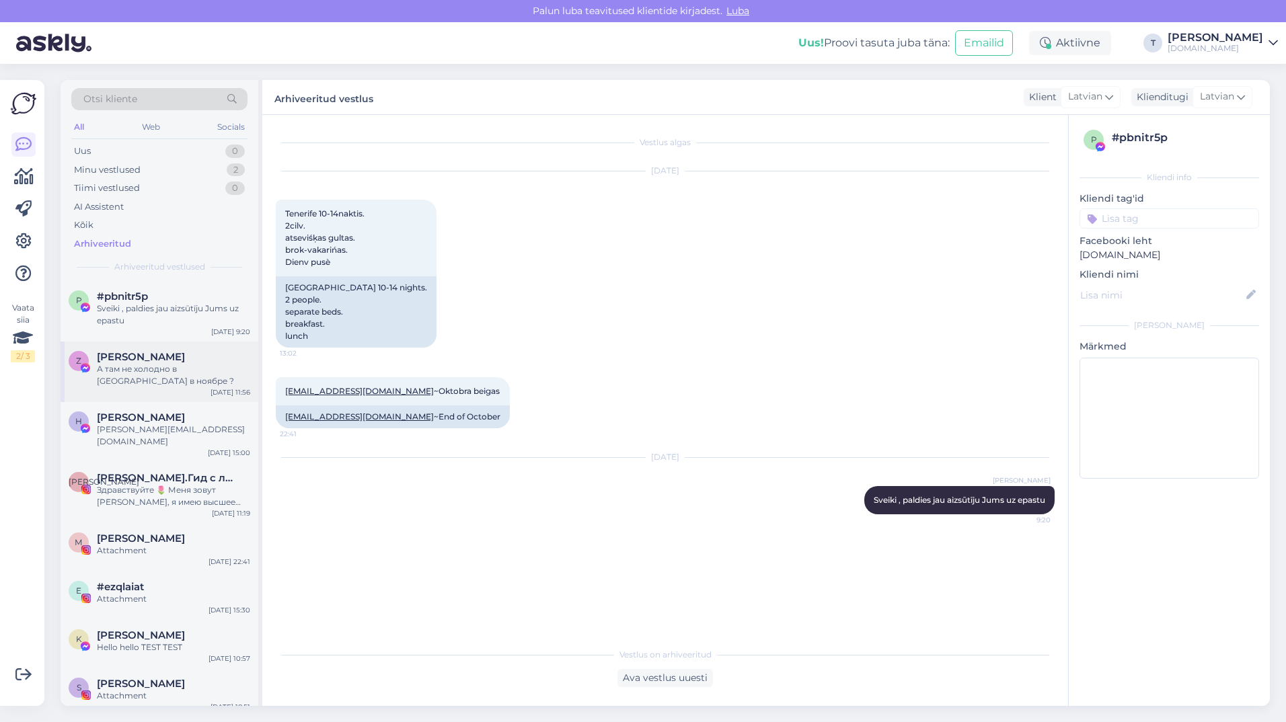
click at [135, 367] on div "А там не холодно в [GEOGRAPHIC_DATA] в ноябре ?" at bounding box center [173, 375] width 153 height 24
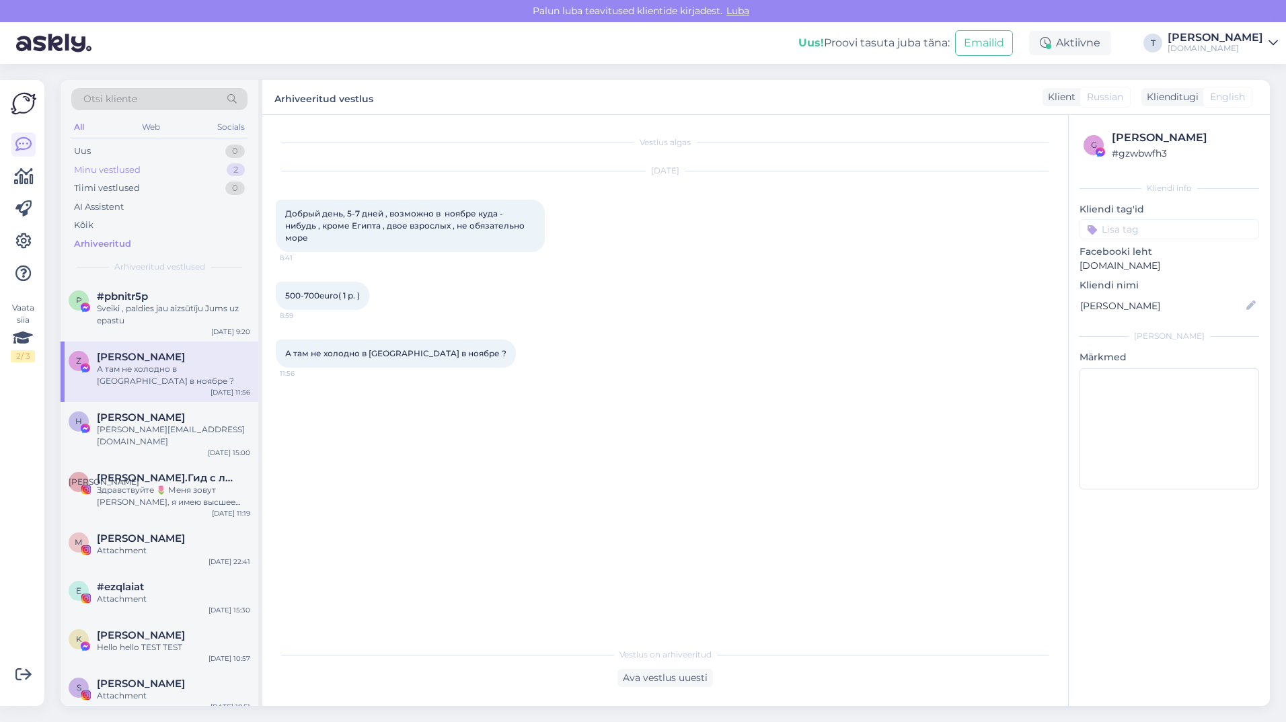
click at [130, 171] on div "Minu vestlused" at bounding box center [107, 169] width 67 height 13
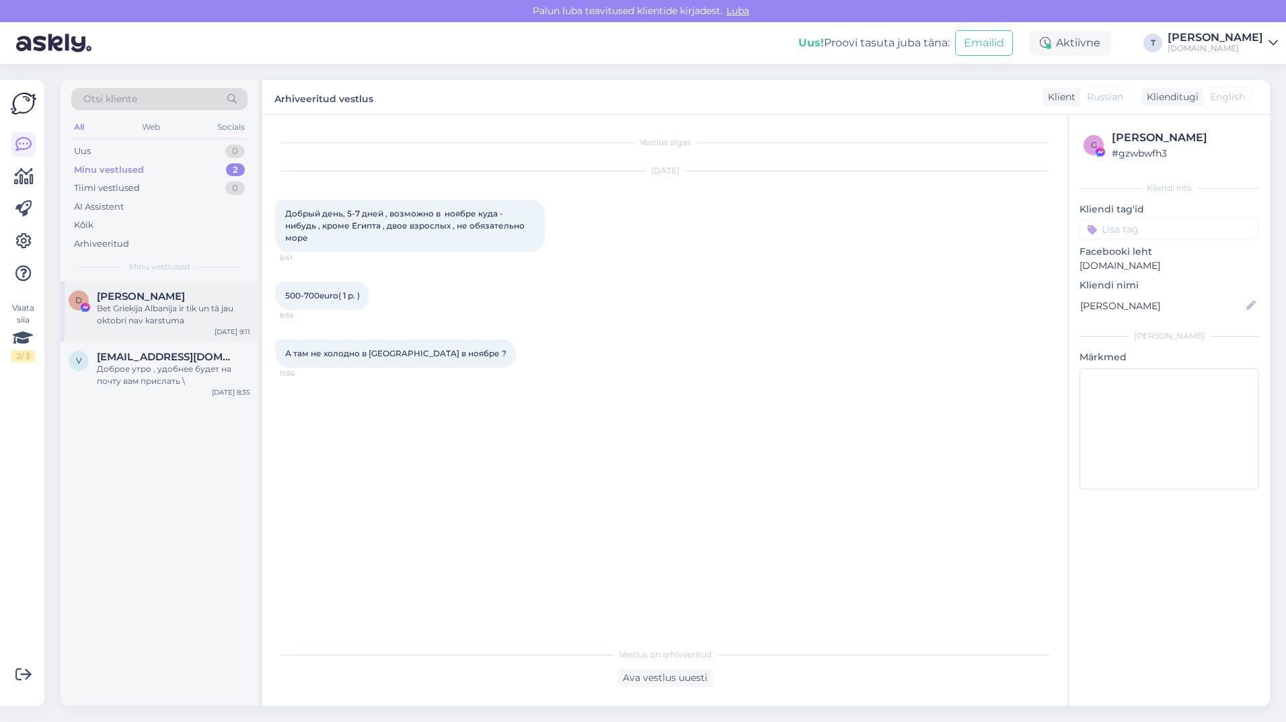
click at [157, 313] on div "Bet Grieķija Albanija ir tik un tā jau oktobrī nav karstuma" at bounding box center [173, 315] width 153 height 24
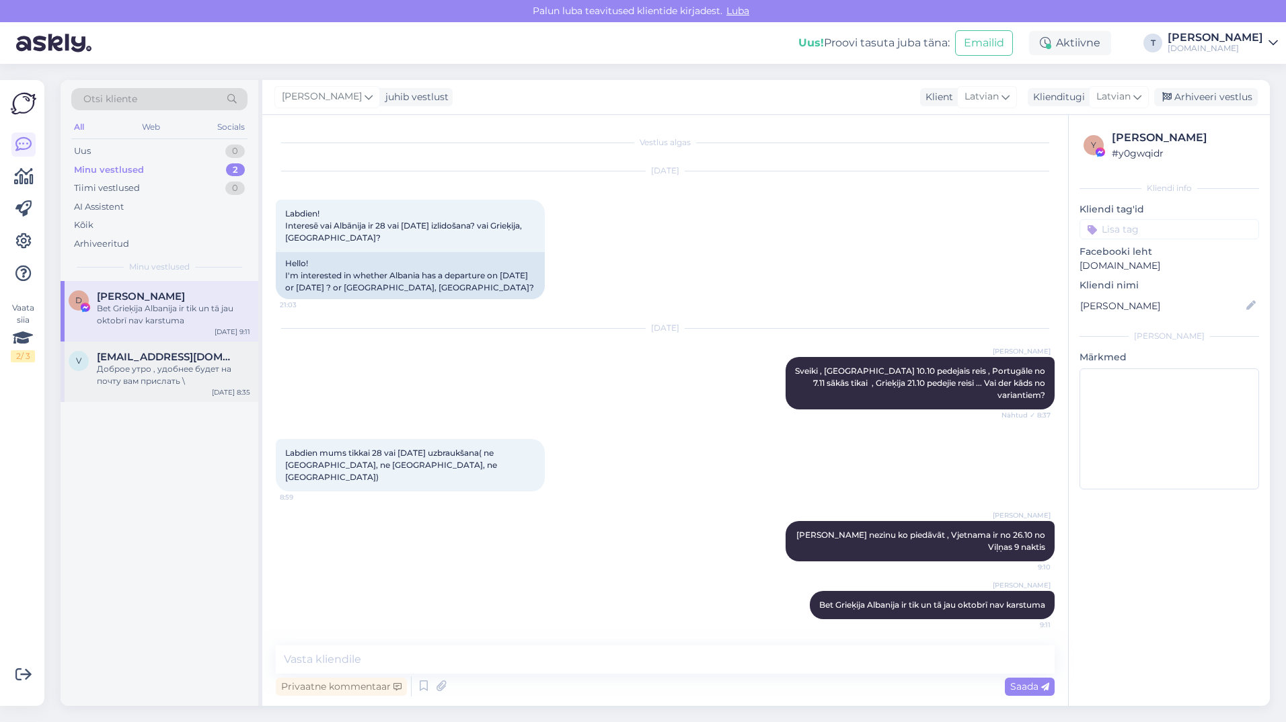
click at [144, 371] on div "Доброе утро , удобнее будет на почту вам прислать \" at bounding box center [173, 375] width 153 height 24
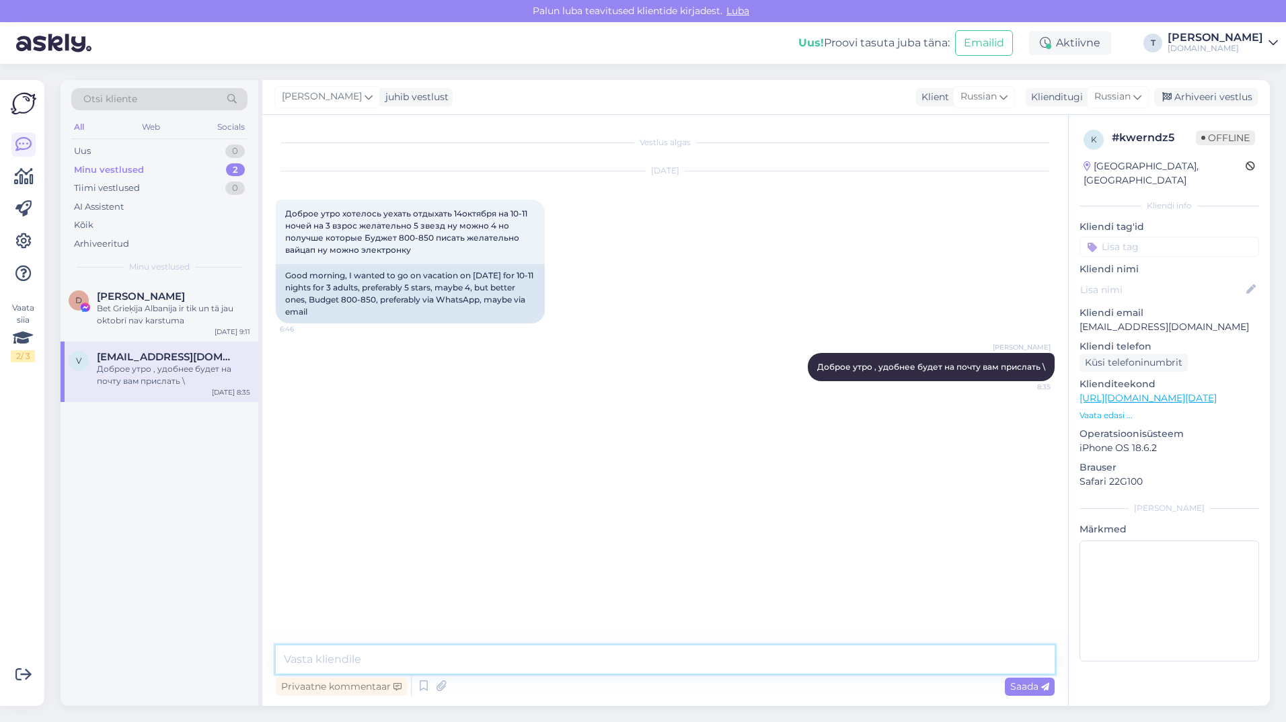
click at [533, 662] on textarea at bounding box center [665, 660] width 779 height 28
type textarea "l"
type textarea "x"
type textarea "чтобы писать на ватсап необходим ваш номер телефона"
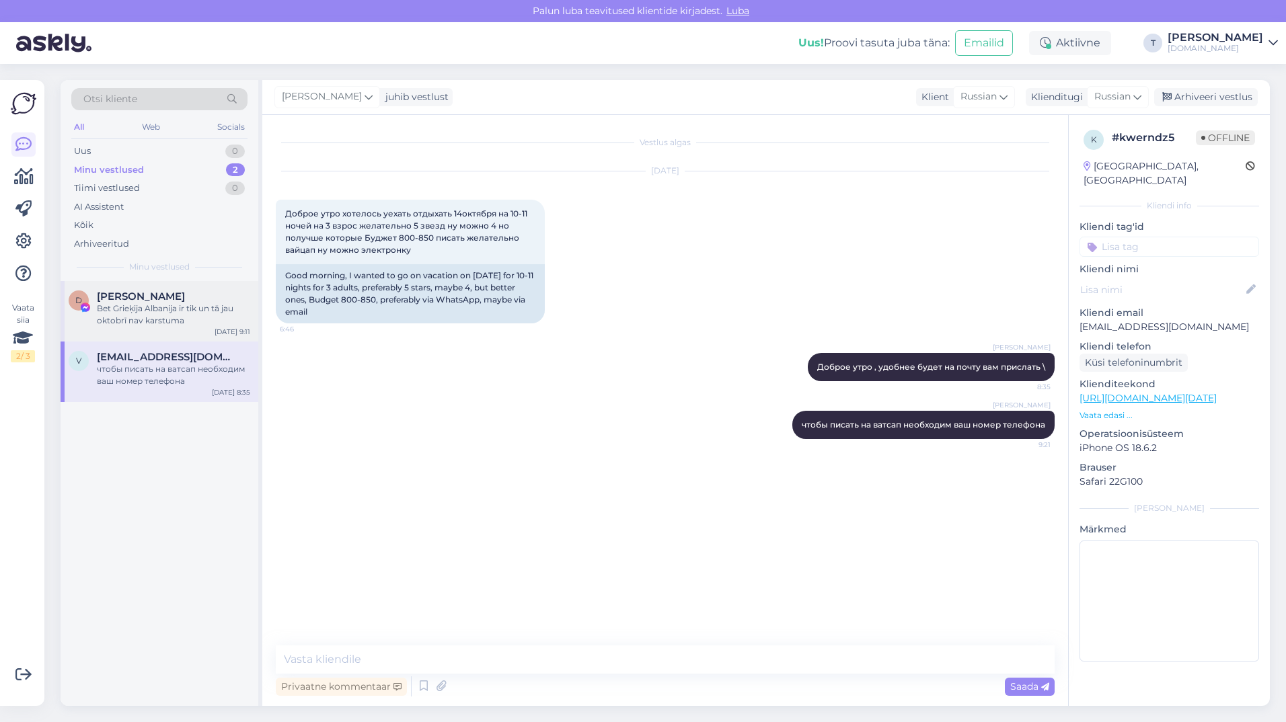
click at [218, 313] on div "Bet Grieķija Albanija ir tik un tā jau oktobrī nav karstuma" at bounding box center [173, 315] width 153 height 24
